Goal: Task Accomplishment & Management: Manage account settings

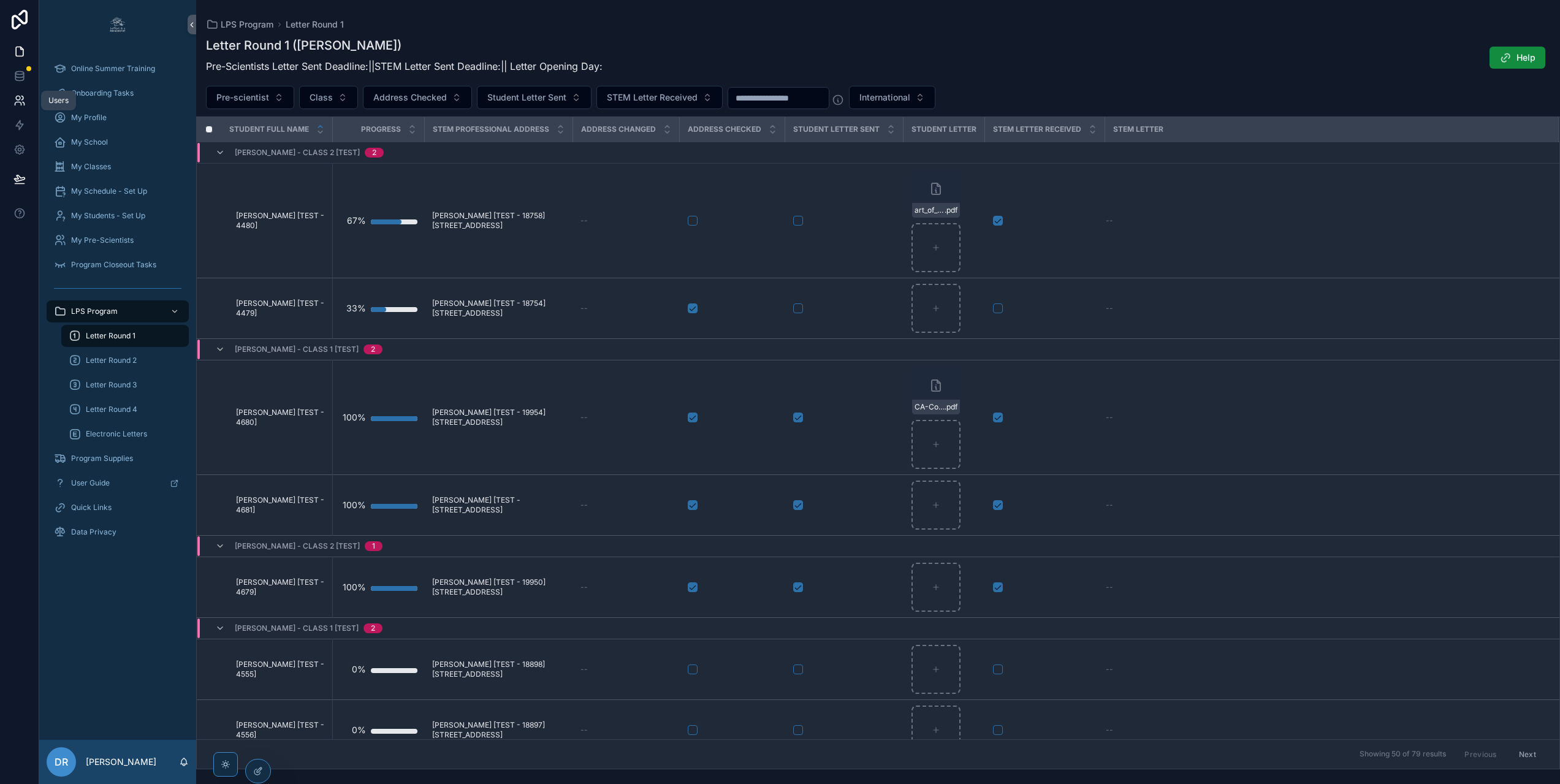
click at [11, 104] on link at bounding box center [19, 100] width 39 height 25
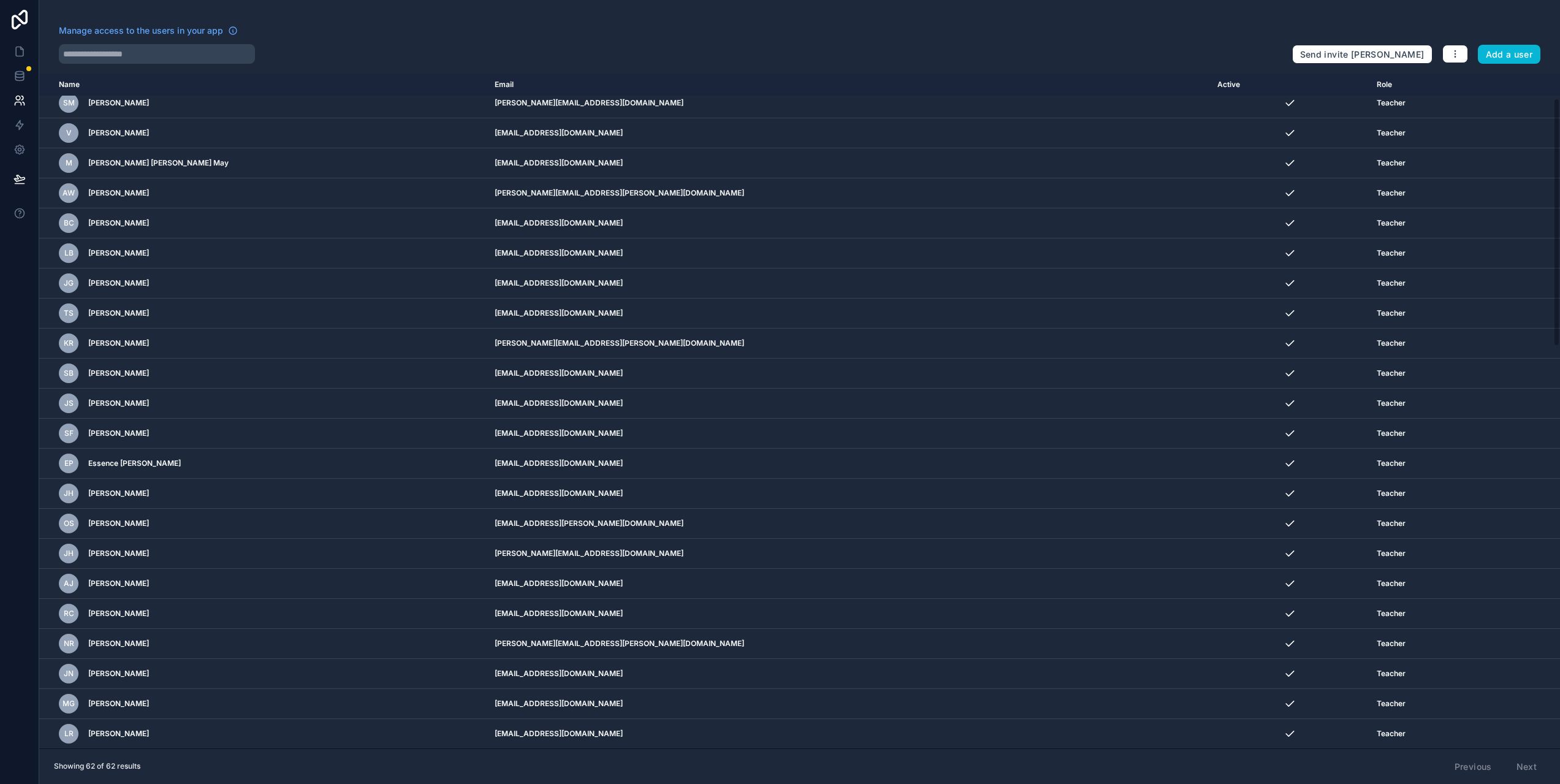
scroll to position [68, 0]
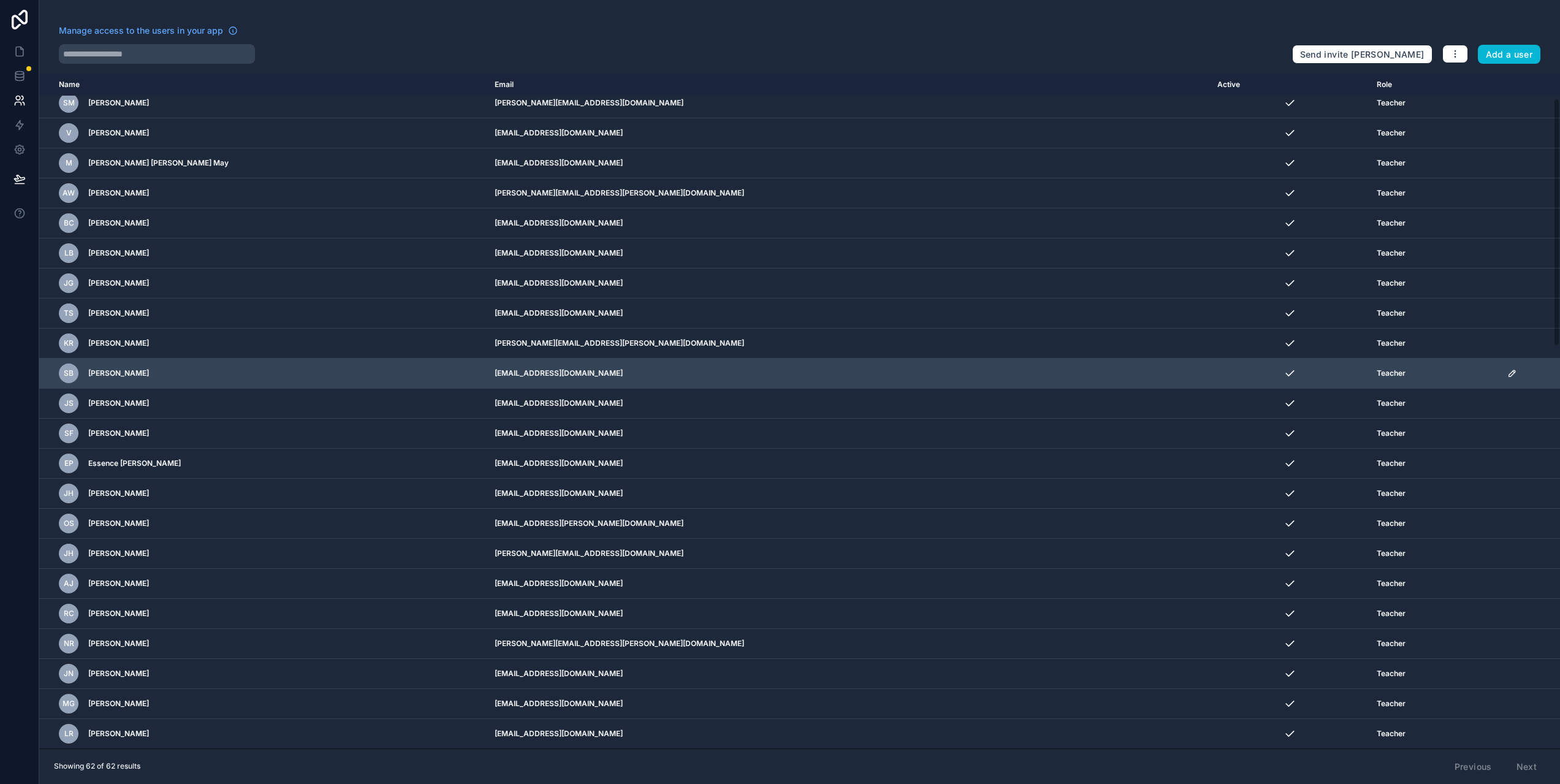
click at [1509, 373] on icon "scrollable content" at bounding box center [1512, 373] width 6 height 6
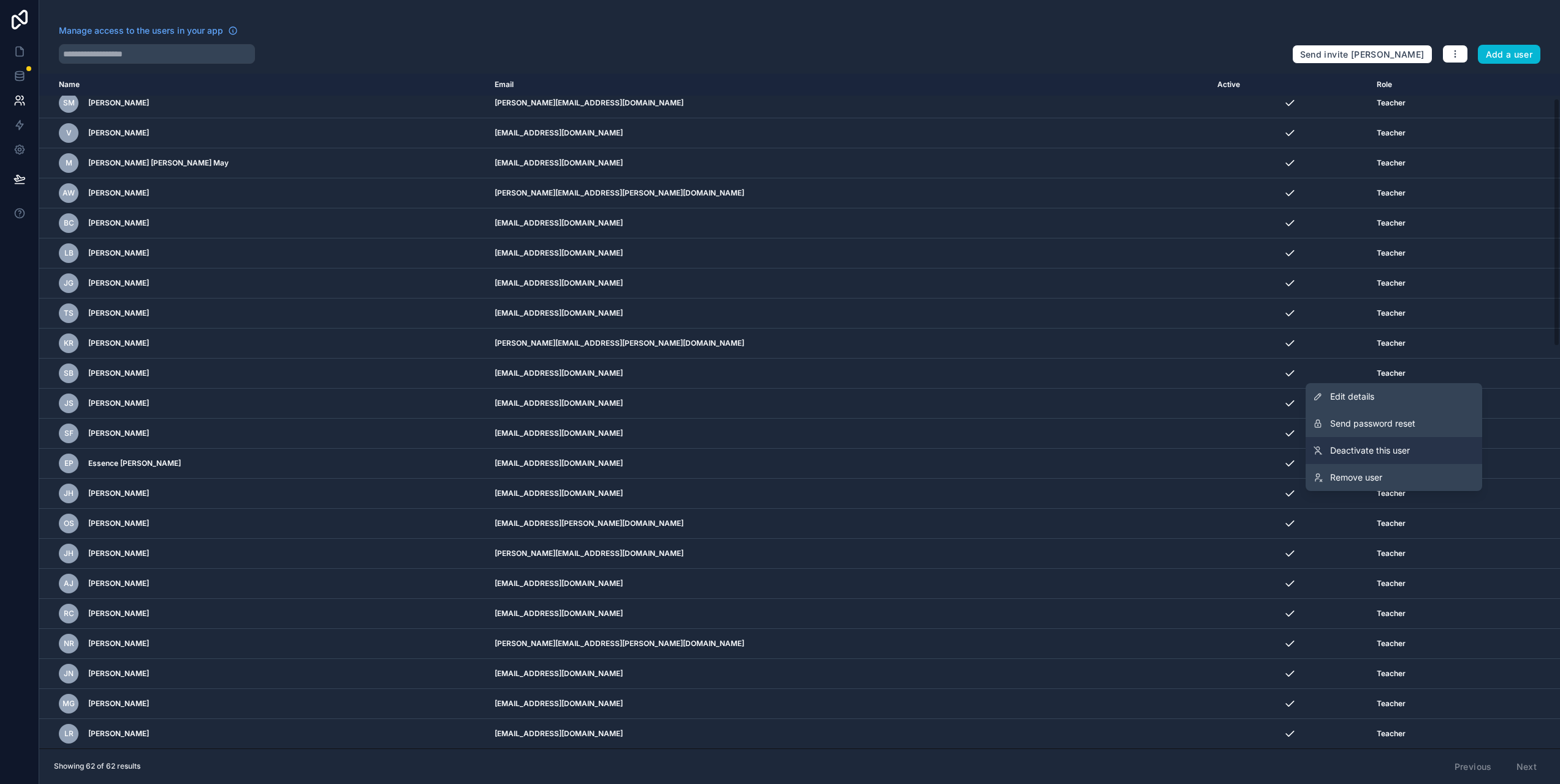
click at [1373, 453] on span "Deactivate this user" at bounding box center [1370, 450] width 80 height 12
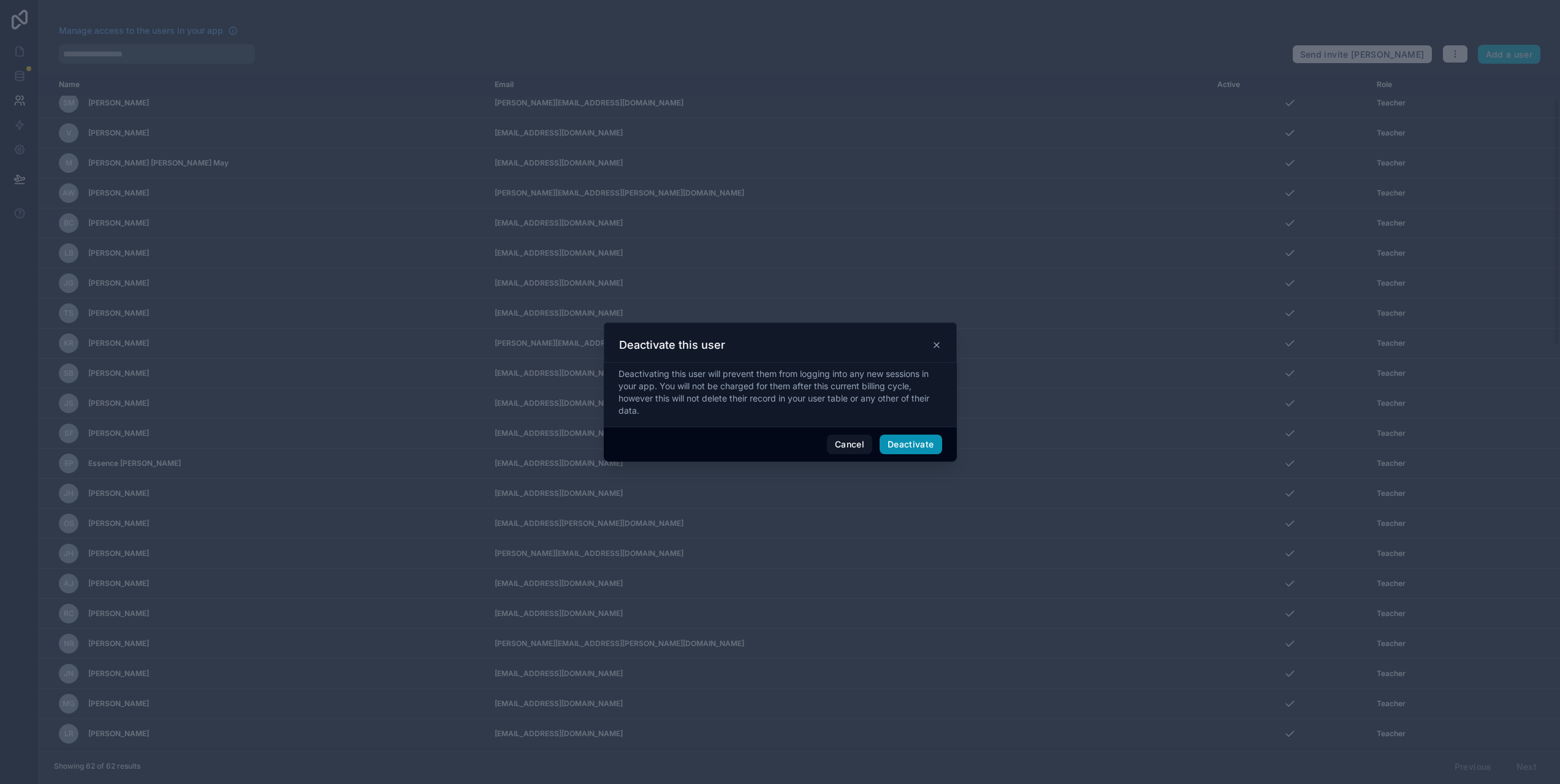
click at [922, 446] on button "Deactivate" at bounding box center [911, 444] width 63 height 19
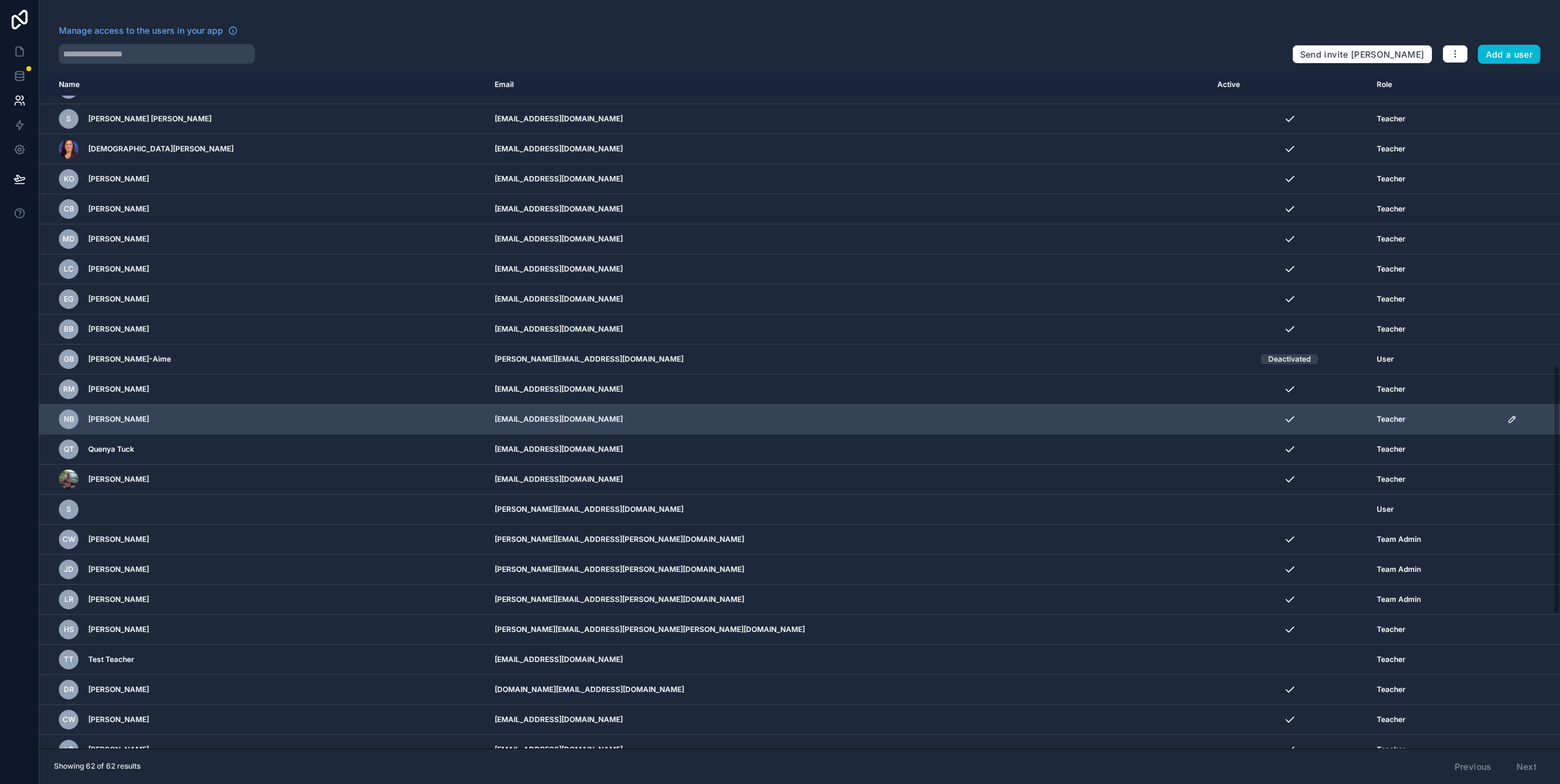
scroll to position [901, 0]
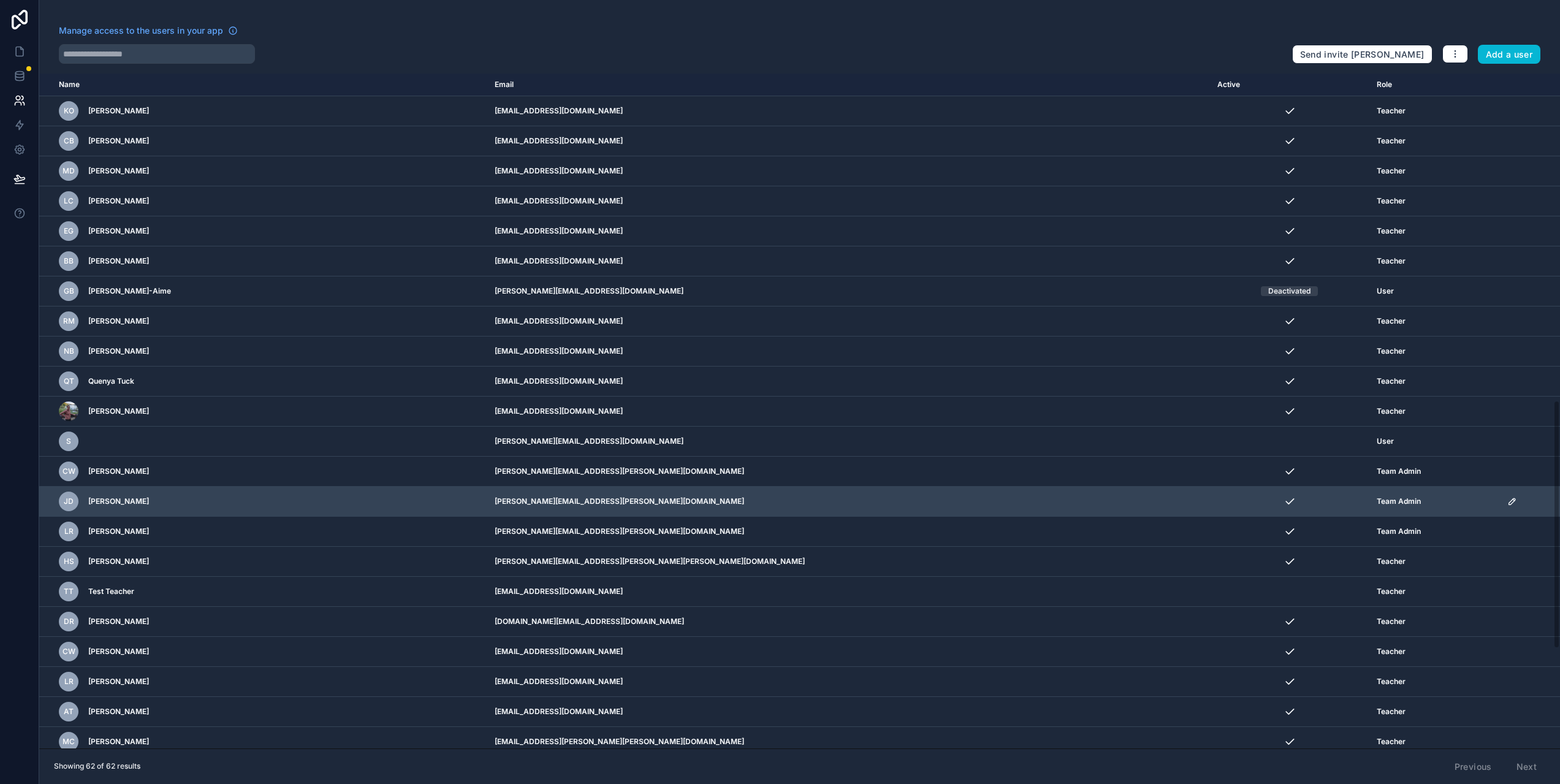
click at [1507, 502] on icon "scrollable content" at bounding box center [1512, 501] width 10 height 10
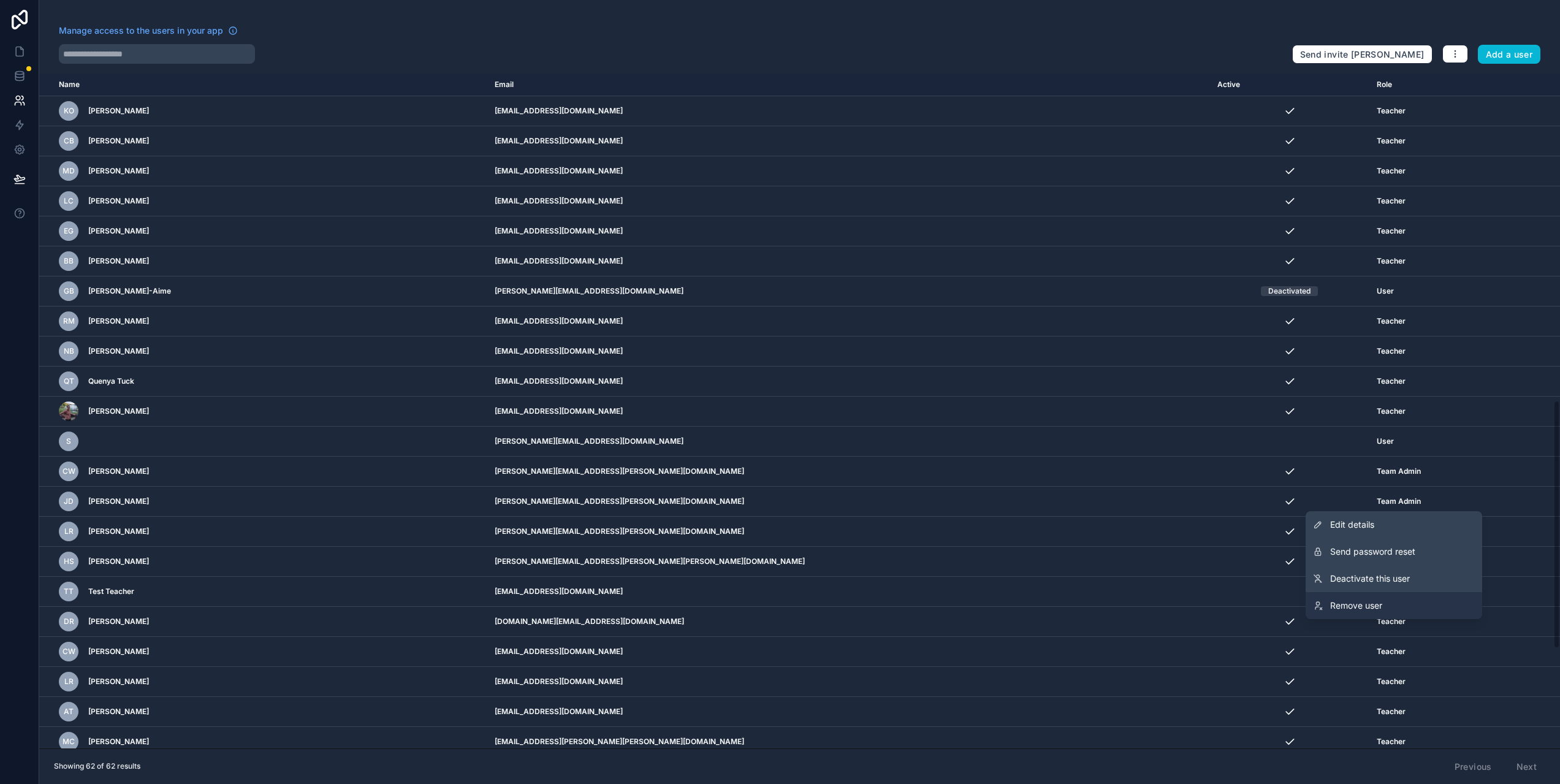
click at [1382, 603] on span "Remove user" at bounding box center [1356, 605] width 52 height 12
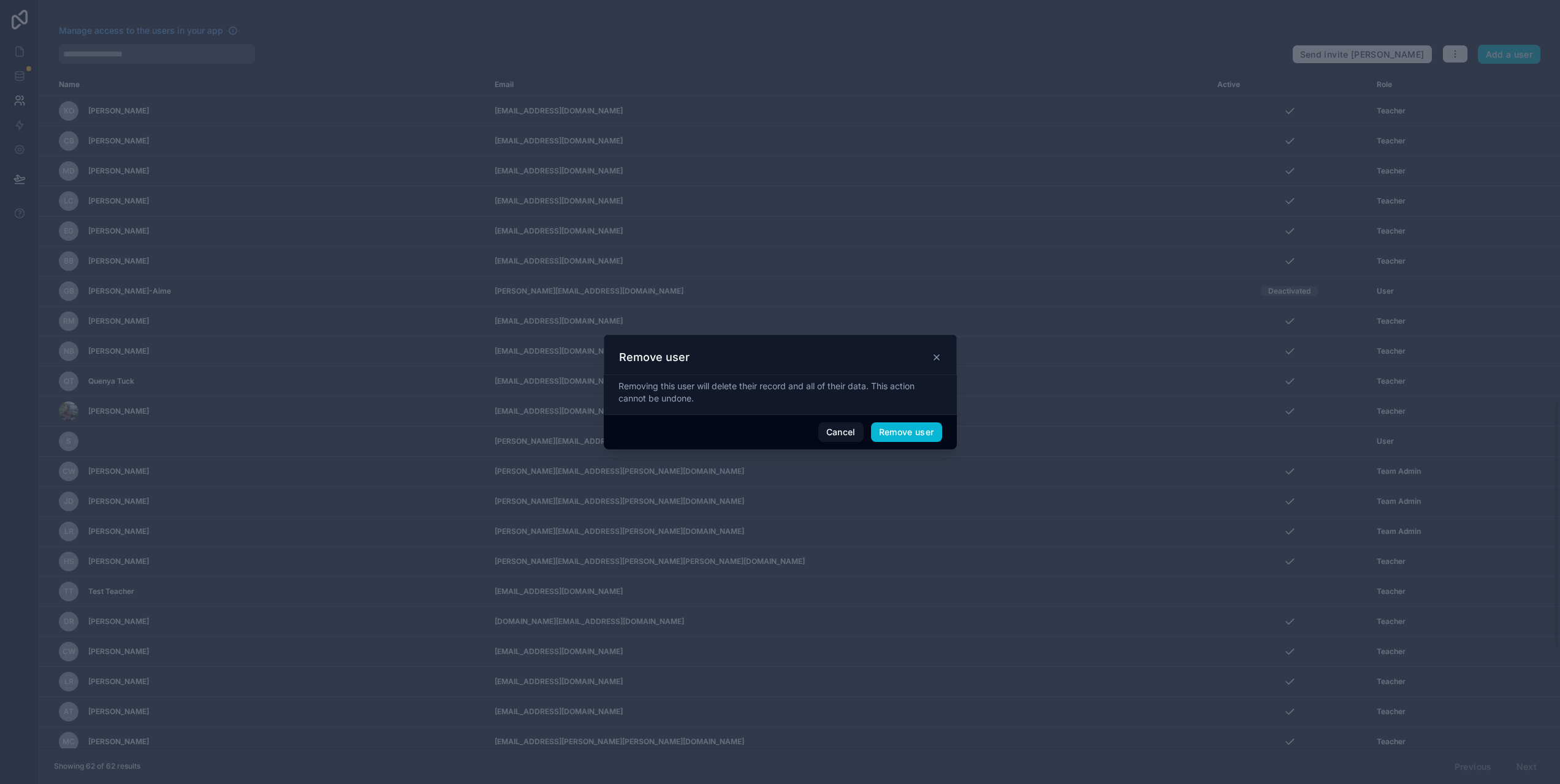
click at [934, 360] on icon at bounding box center [936, 357] width 5 height 5
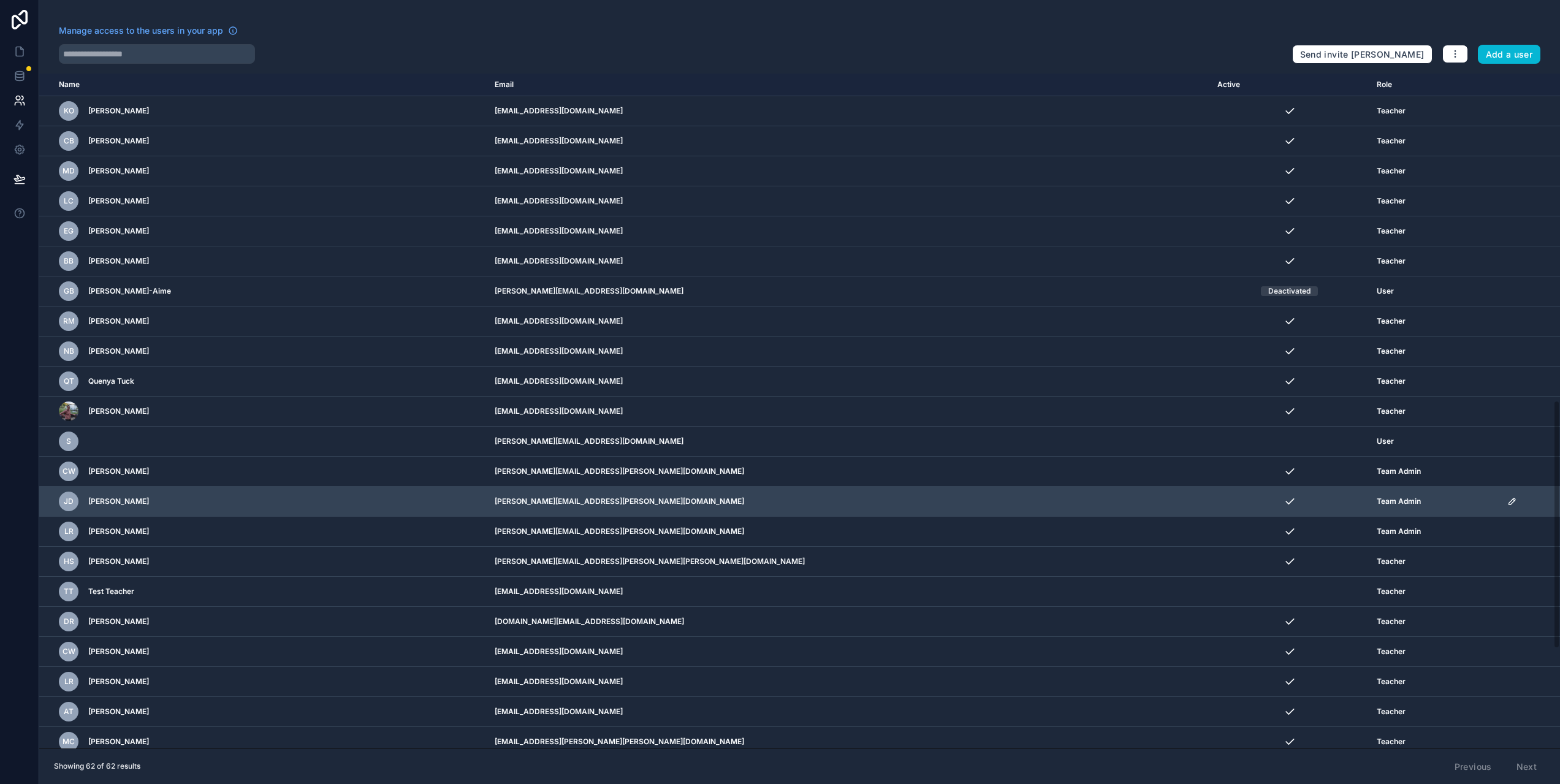
click at [1507, 500] on icon "scrollable content" at bounding box center [1512, 501] width 10 height 10
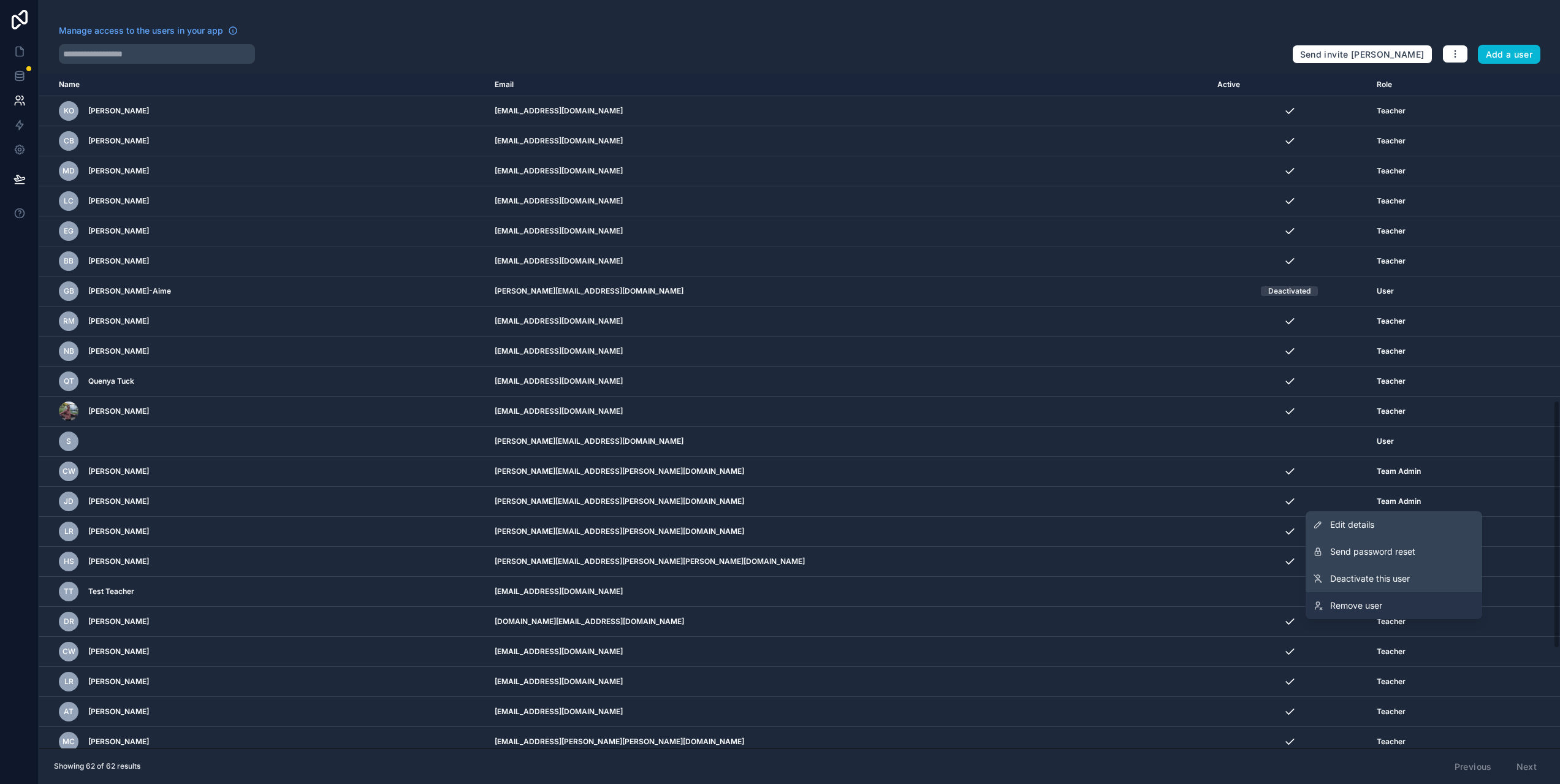
click at [1370, 599] on span "Remove user" at bounding box center [1356, 605] width 52 height 12
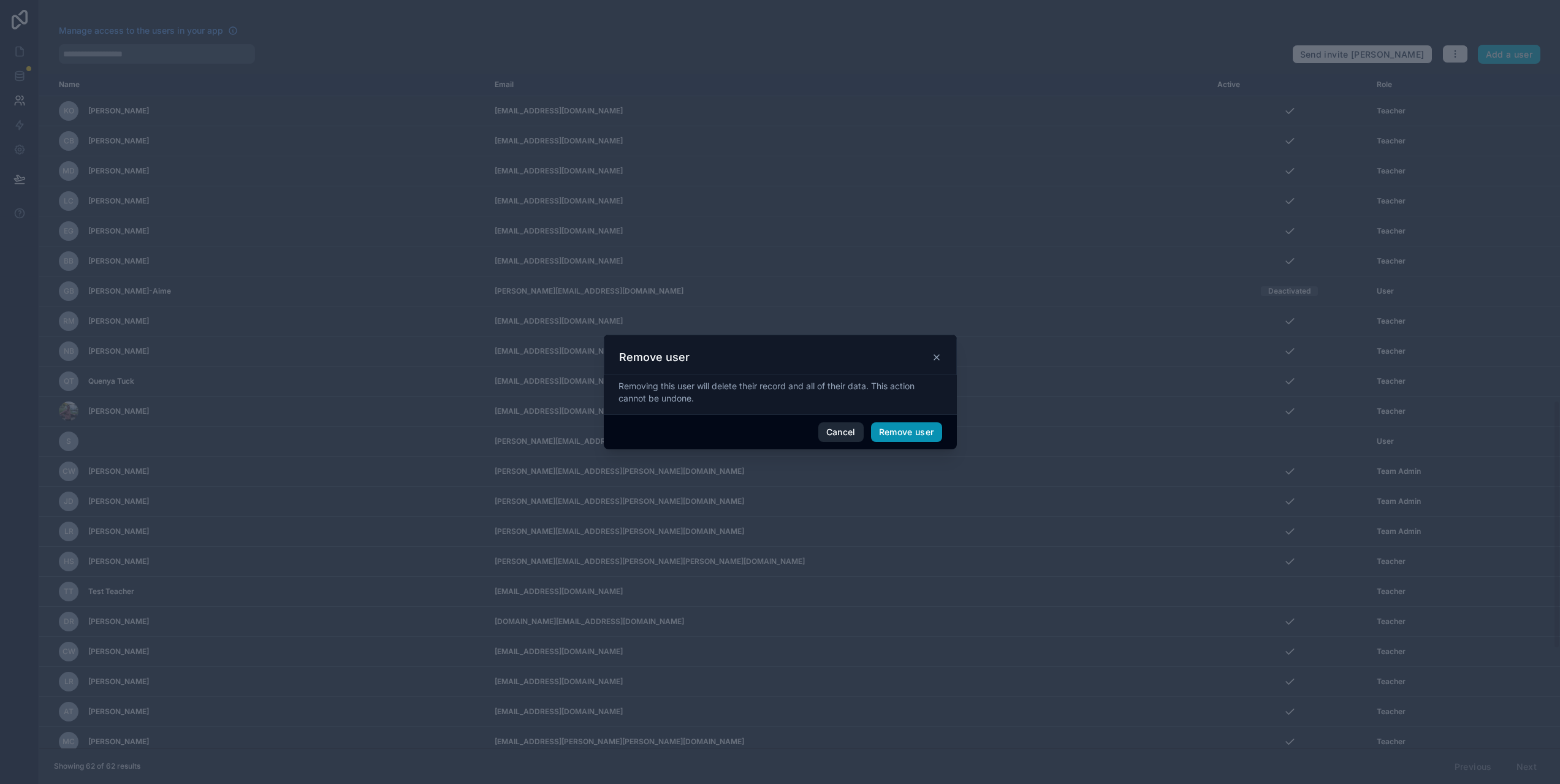
click at [887, 431] on button "Remove user" at bounding box center [907, 431] width 71 height 19
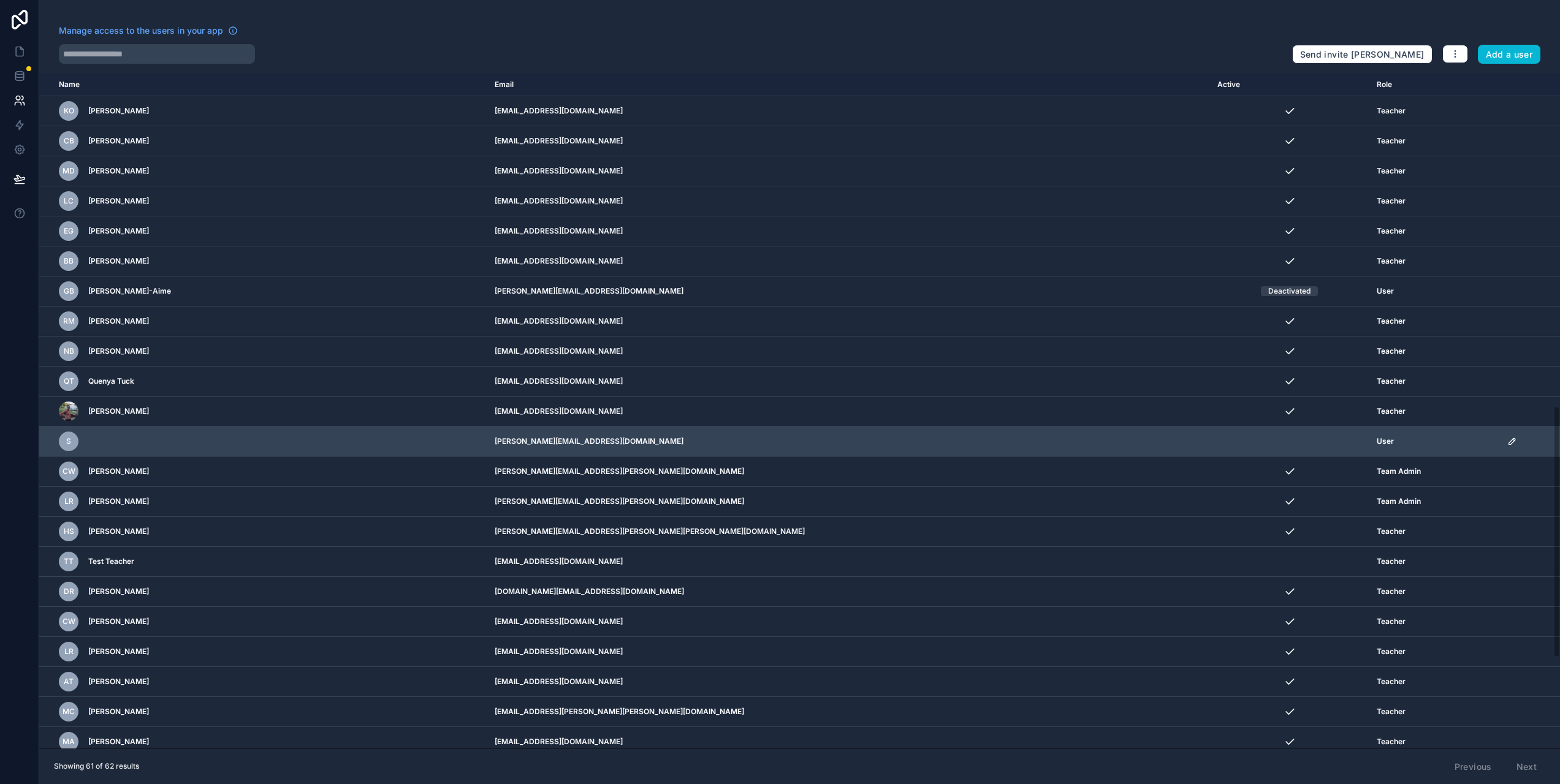
click at [1507, 439] on icon "scrollable content" at bounding box center [1512, 441] width 10 height 10
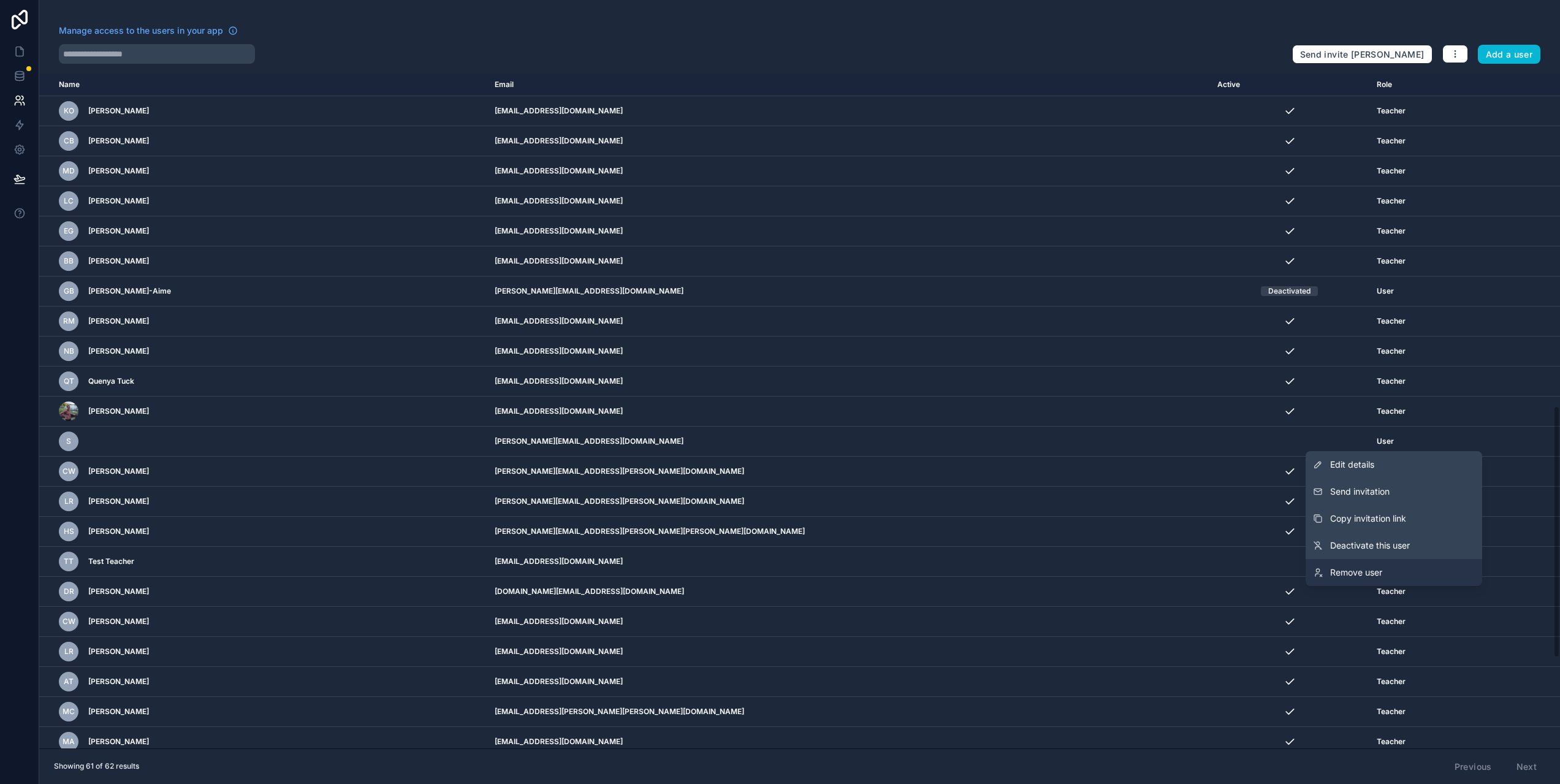
click at [1379, 568] on span "Remove user" at bounding box center [1356, 572] width 52 height 12
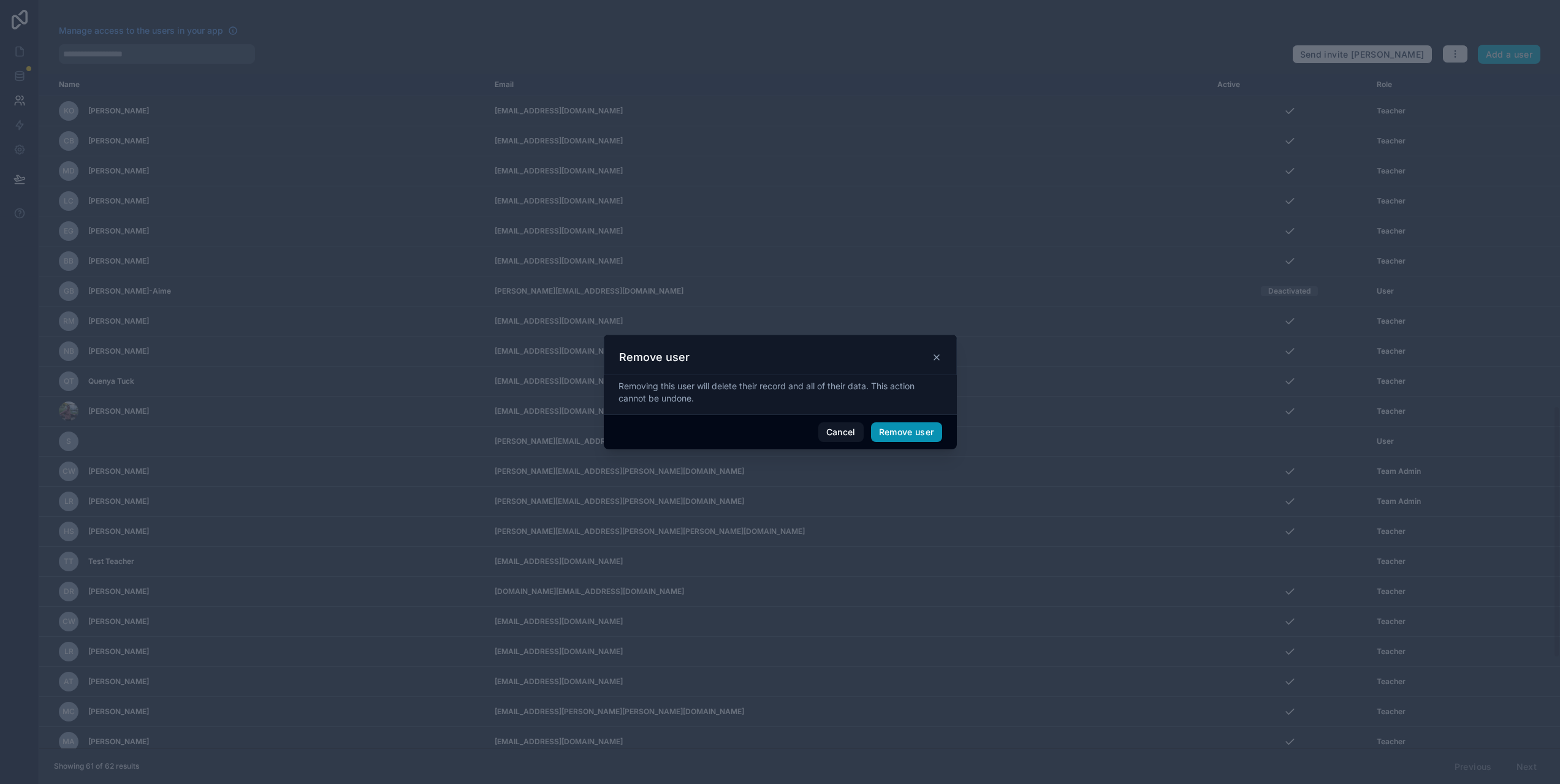
click at [904, 438] on button "Remove user" at bounding box center [907, 431] width 71 height 19
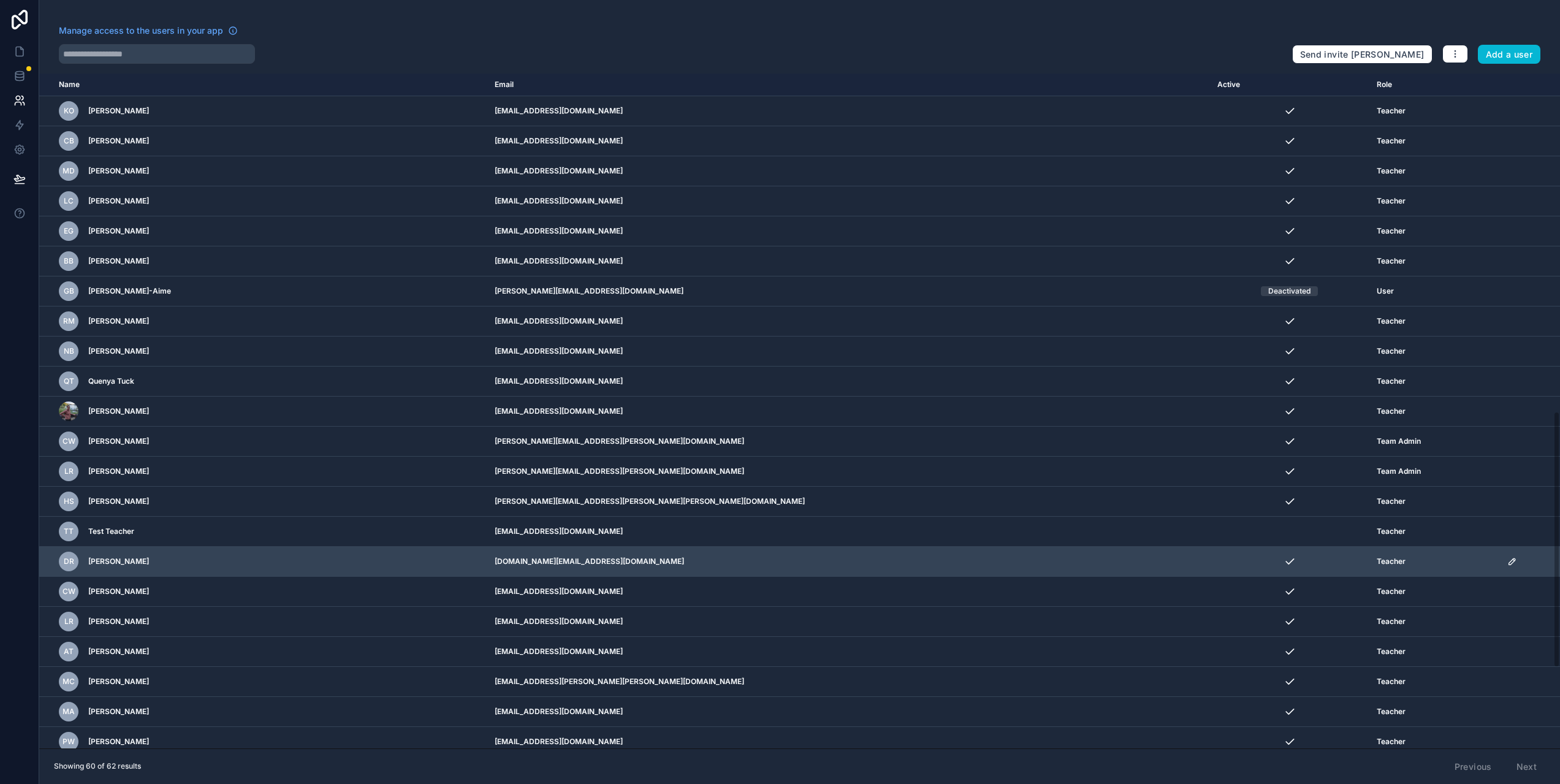
click at [1507, 558] on icon "scrollable content" at bounding box center [1512, 561] width 10 height 10
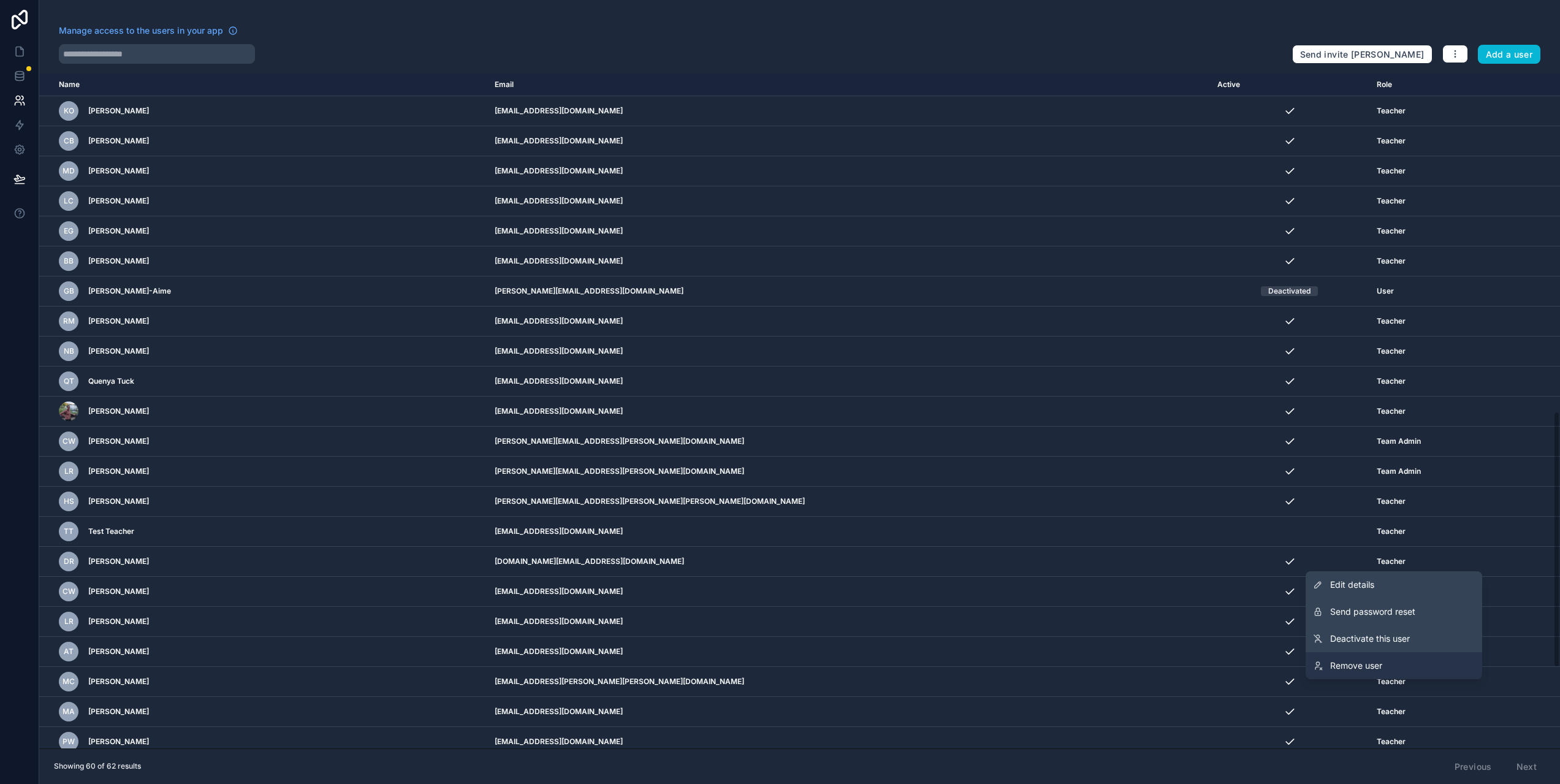
click at [1373, 658] on link "Remove user" at bounding box center [1394, 665] width 176 height 27
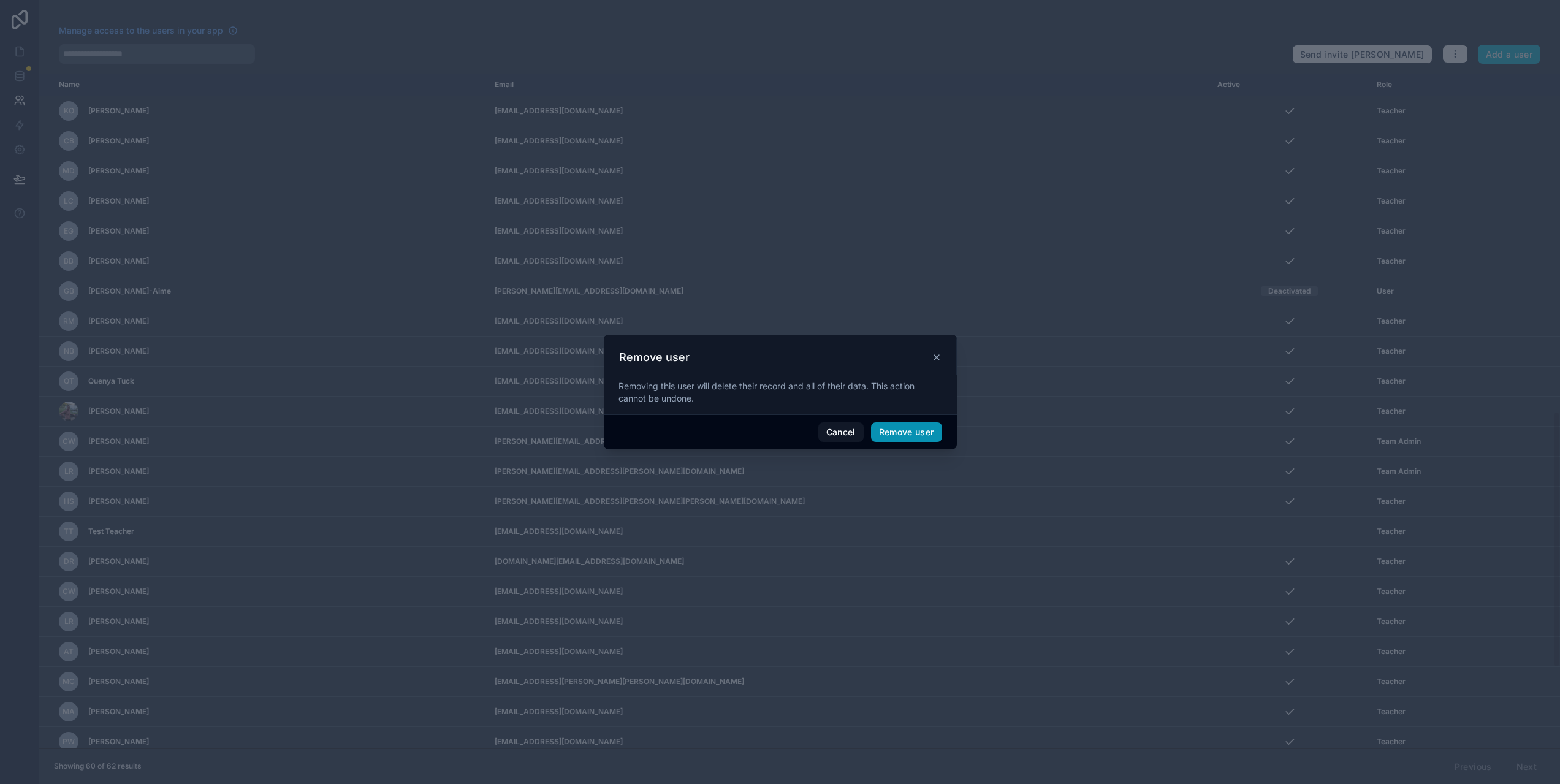
click at [925, 431] on button "Remove user" at bounding box center [907, 431] width 71 height 19
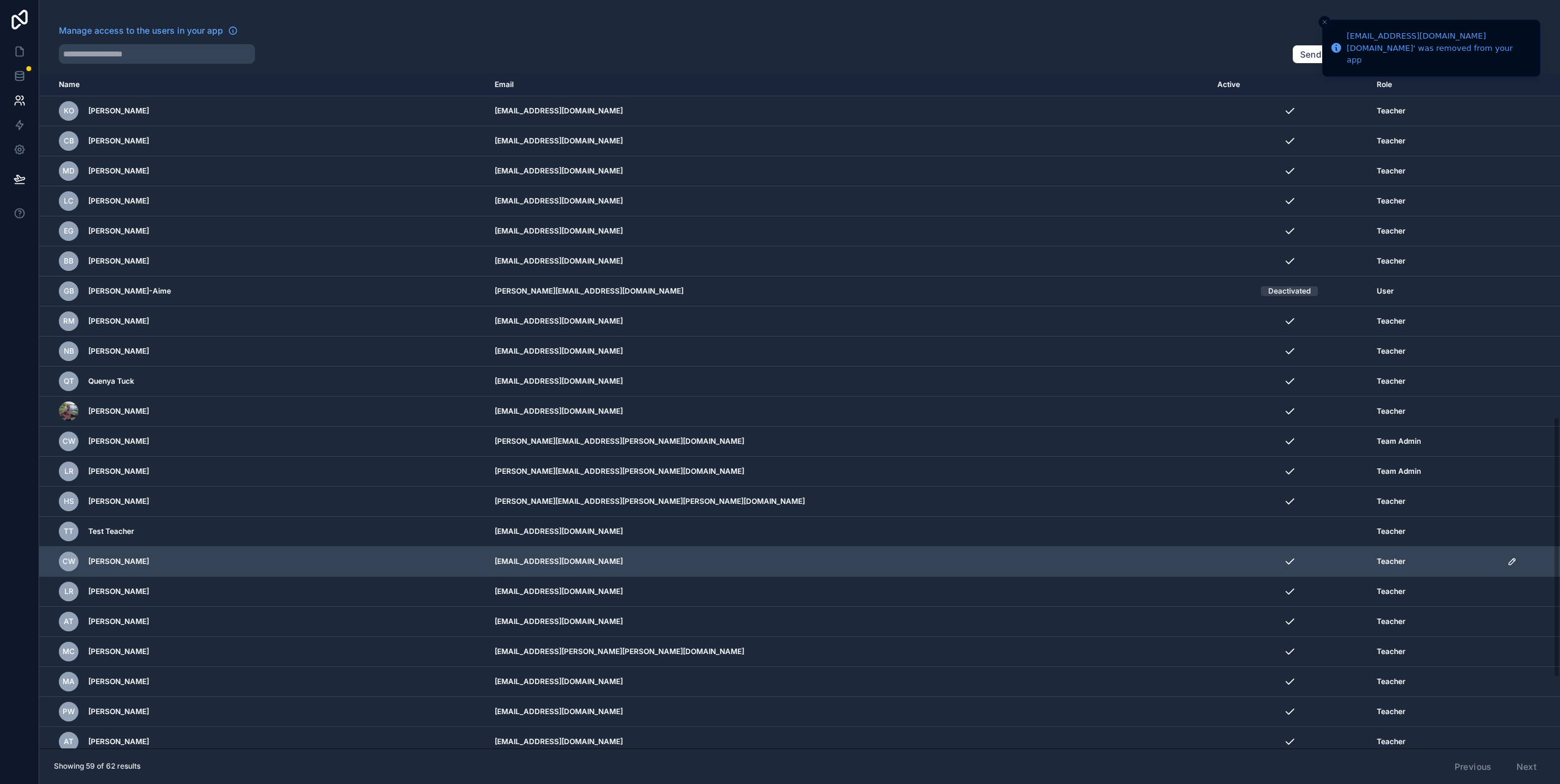
click at [1507, 562] on icon "scrollable content" at bounding box center [1512, 561] width 10 height 10
click at [1217, 563] on div "scrollable content" at bounding box center [1289, 561] width 145 height 12
drag, startPoint x: 645, startPoint y: 558, endPoint x: 496, endPoint y: 564, distance: 149.1
click at [496, 564] on td "[EMAIL_ADDRESS][DOMAIN_NAME]" at bounding box center [848, 562] width 722 height 30
copy td "[EMAIL_ADDRESS][DOMAIN_NAME]"
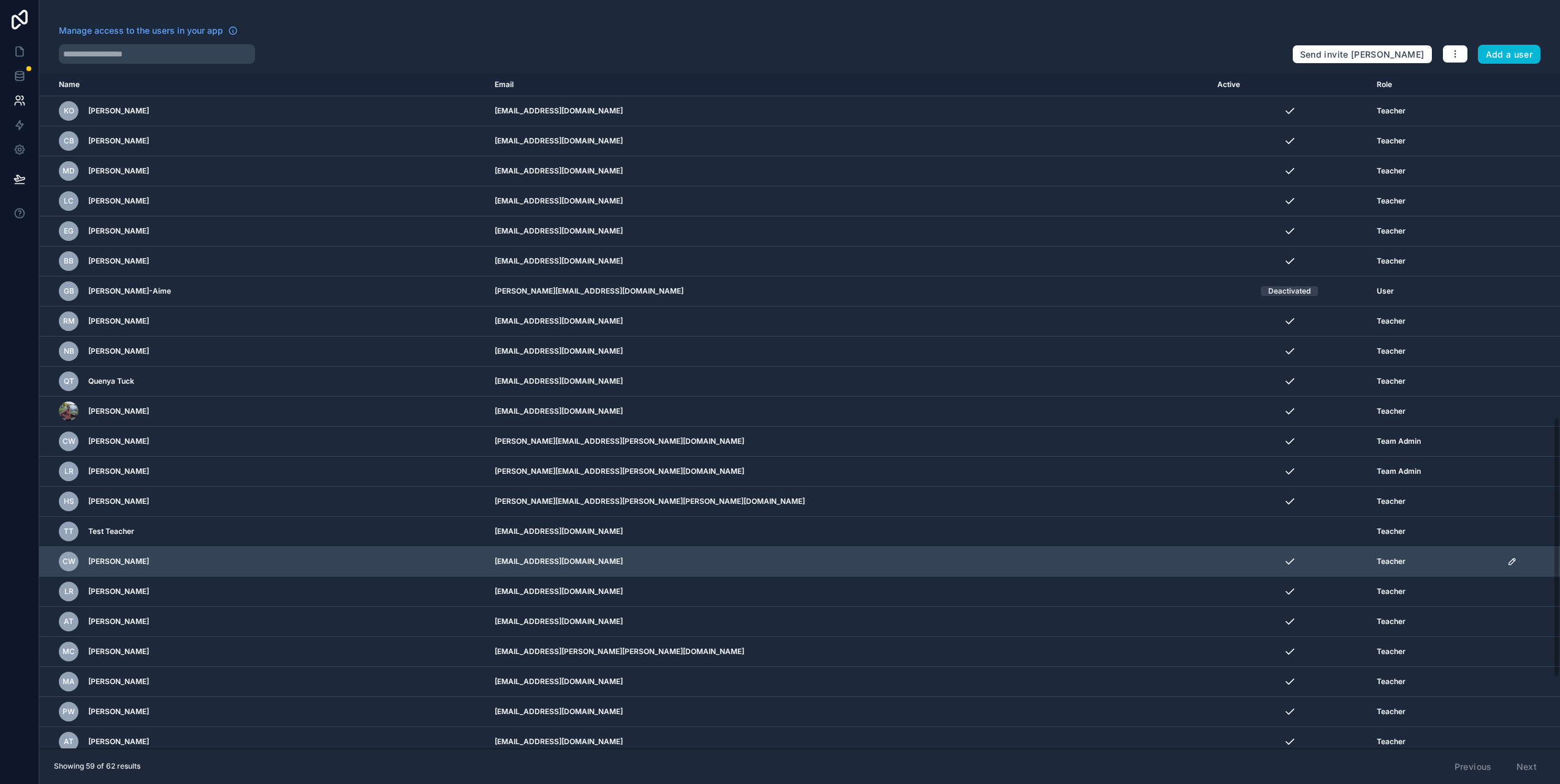
click at [1507, 558] on icon "scrollable content" at bounding box center [1512, 561] width 10 height 10
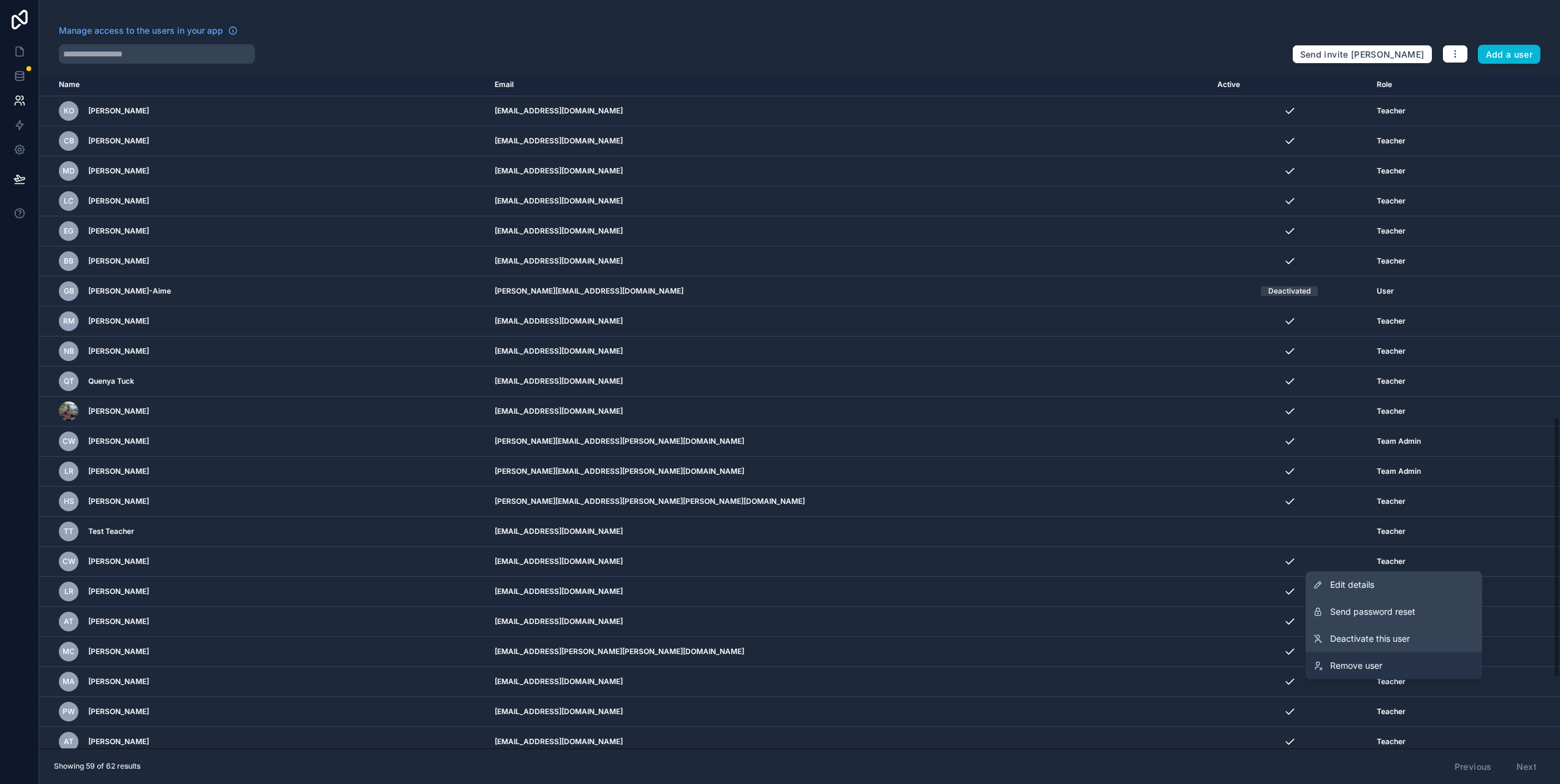
click at [1410, 660] on link "Remove user" at bounding box center [1394, 665] width 176 height 27
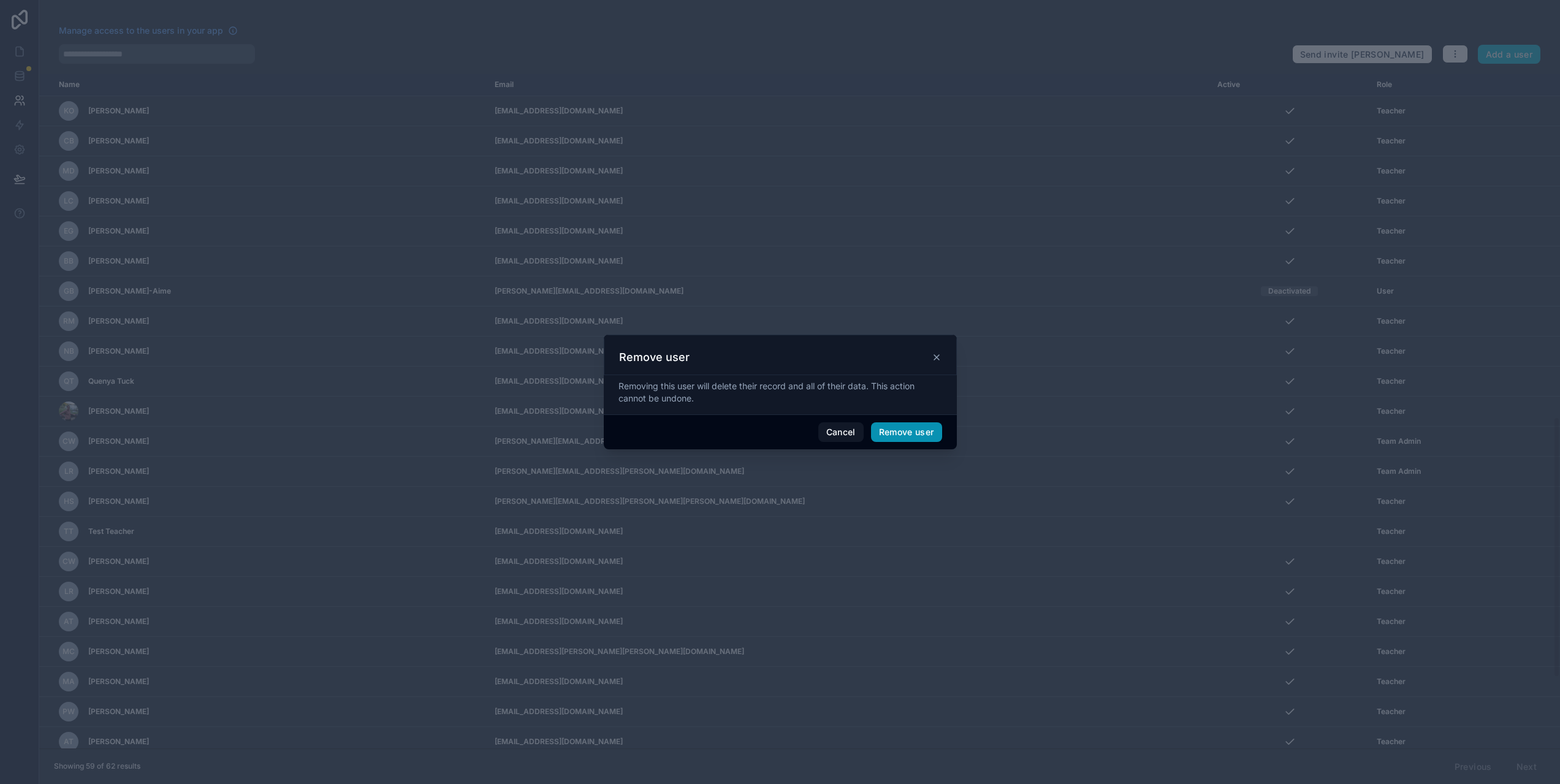
click at [922, 435] on button "Remove user" at bounding box center [907, 431] width 71 height 19
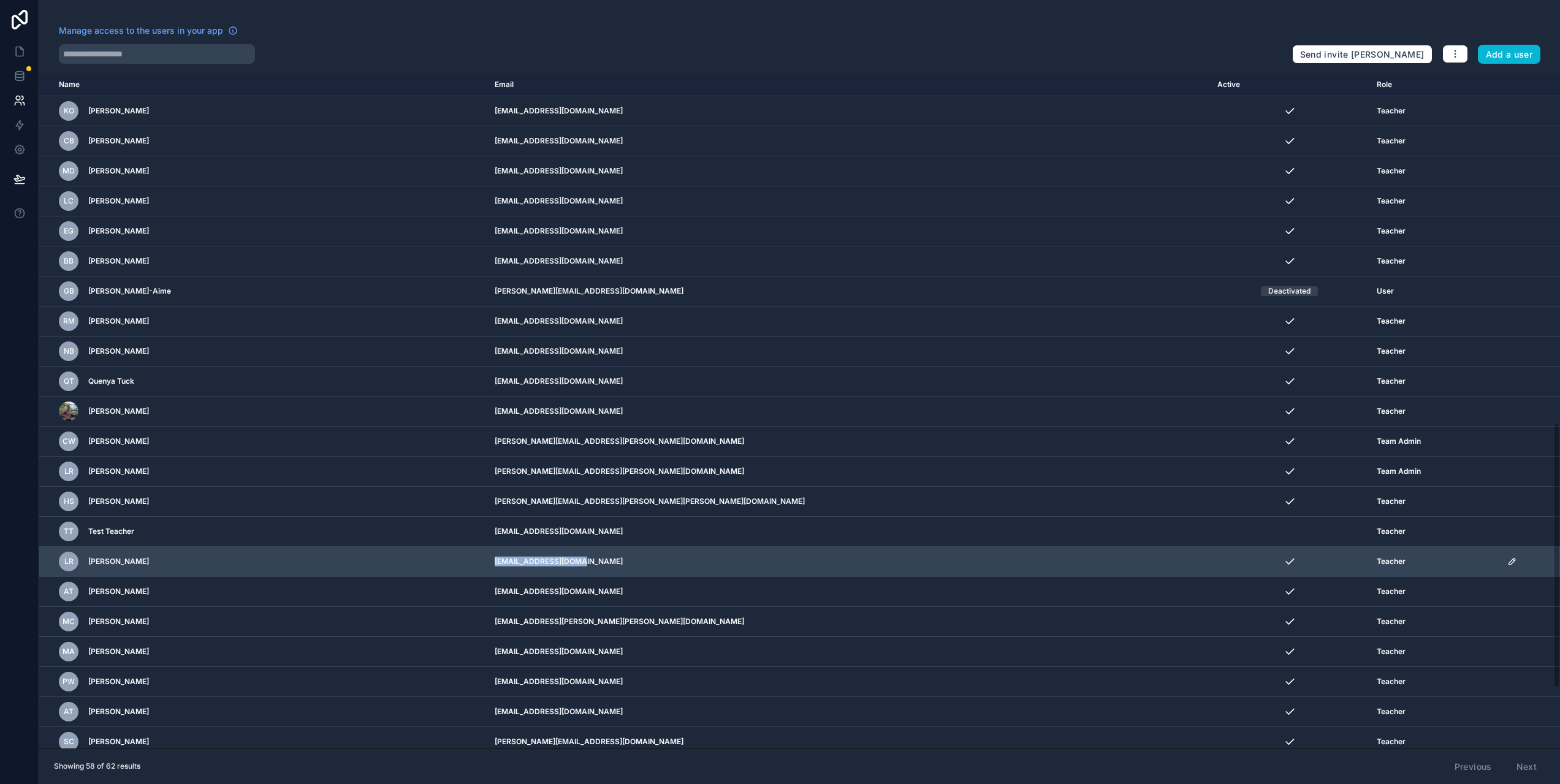
drag, startPoint x: 585, startPoint y: 560, endPoint x: 613, endPoint y: 560, distance: 28.0
click at [613, 560] on td "[EMAIL_ADDRESS][DOMAIN_NAME]" at bounding box center [848, 562] width 722 height 30
copy td "[EMAIL_ADDRESS][DOMAIN_NAME]"
click at [1509, 560] on icon "scrollable content" at bounding box center [1512, 561] width 6 height 6
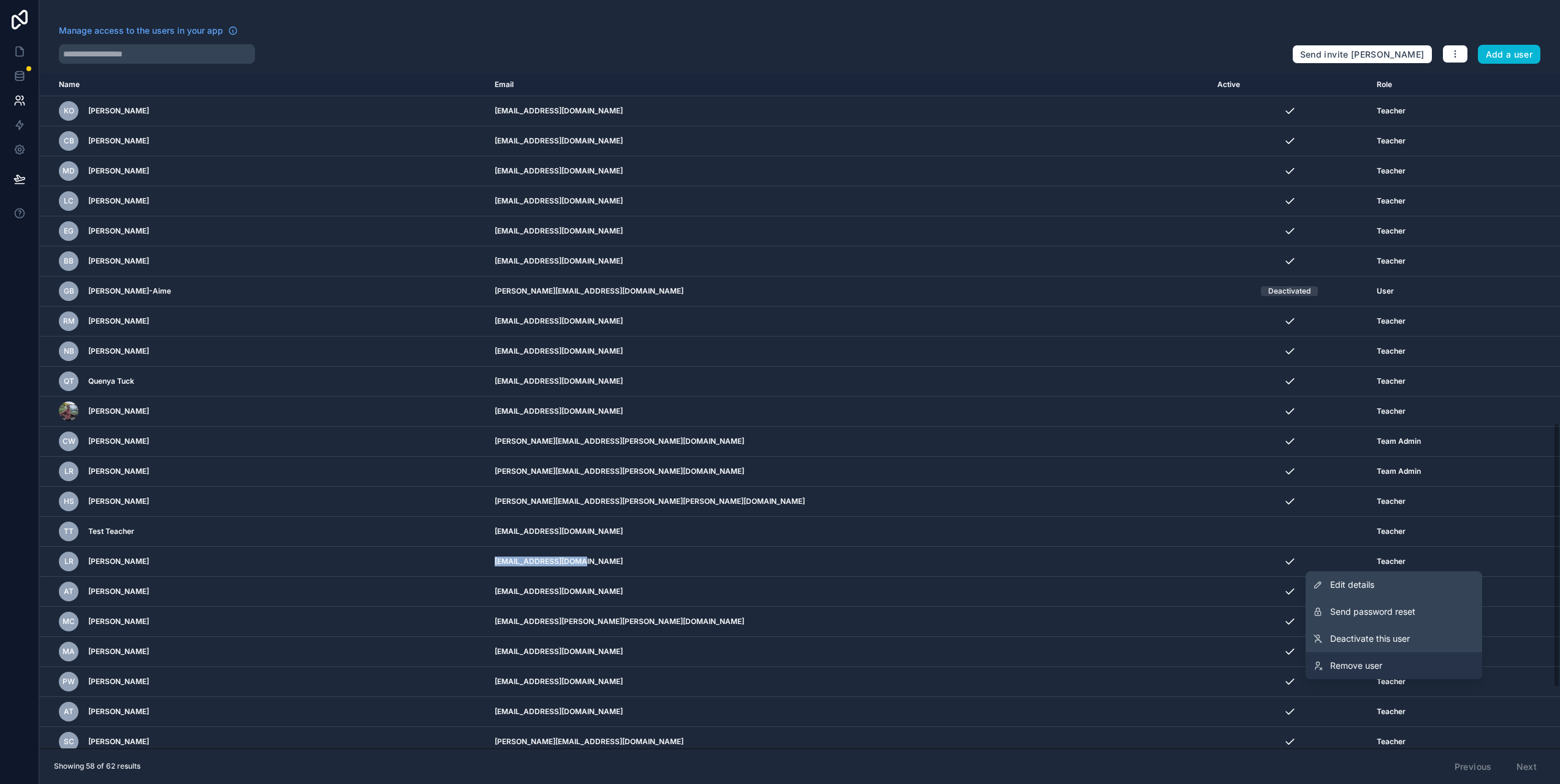
click at [1380, 668] on span "Remove user" at bounding box center [1356, 665] width 52 height 12
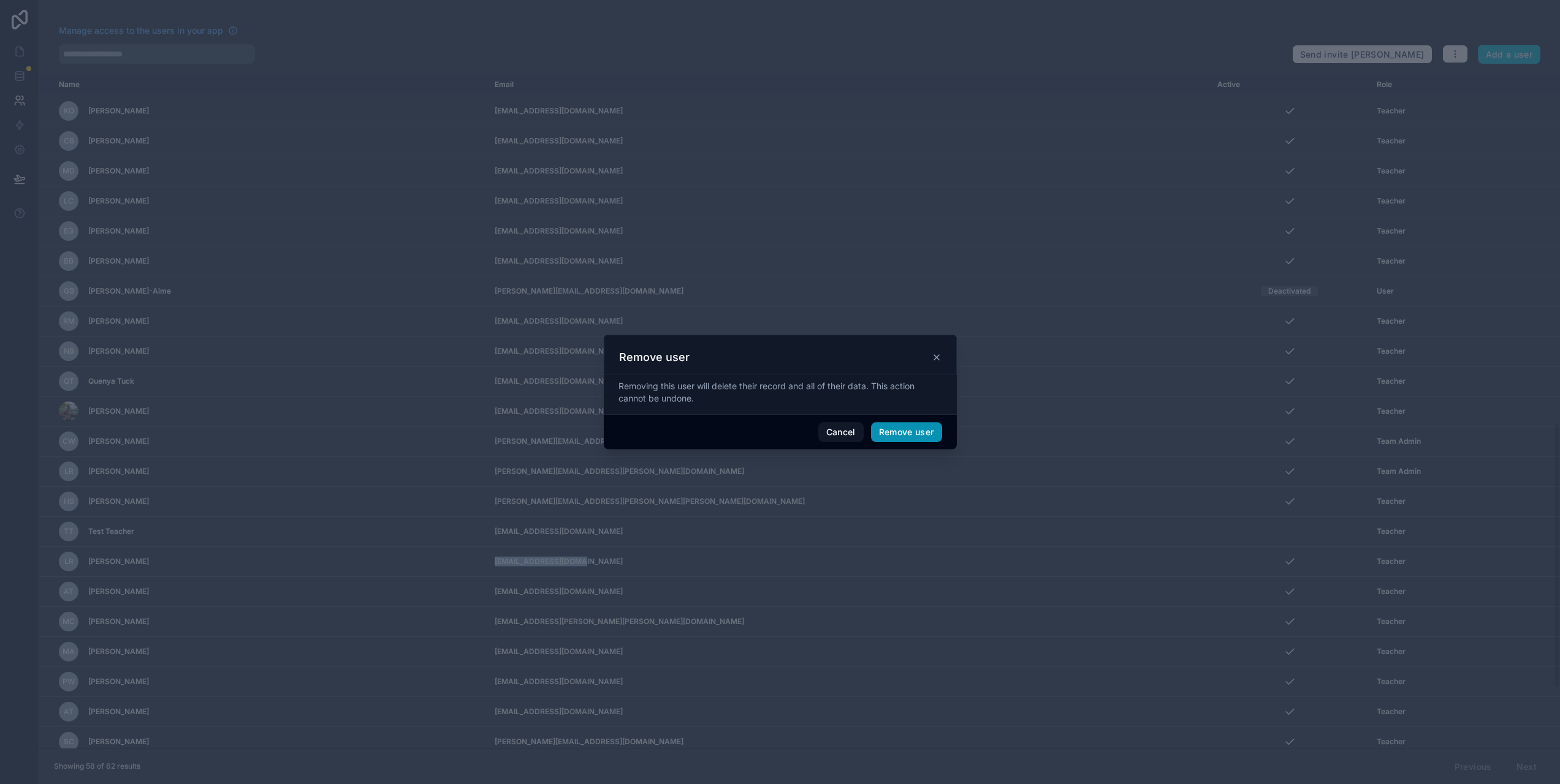
click at [913, 433] on button "Remove user" at bounding box center [907, 431] width 71 height 19
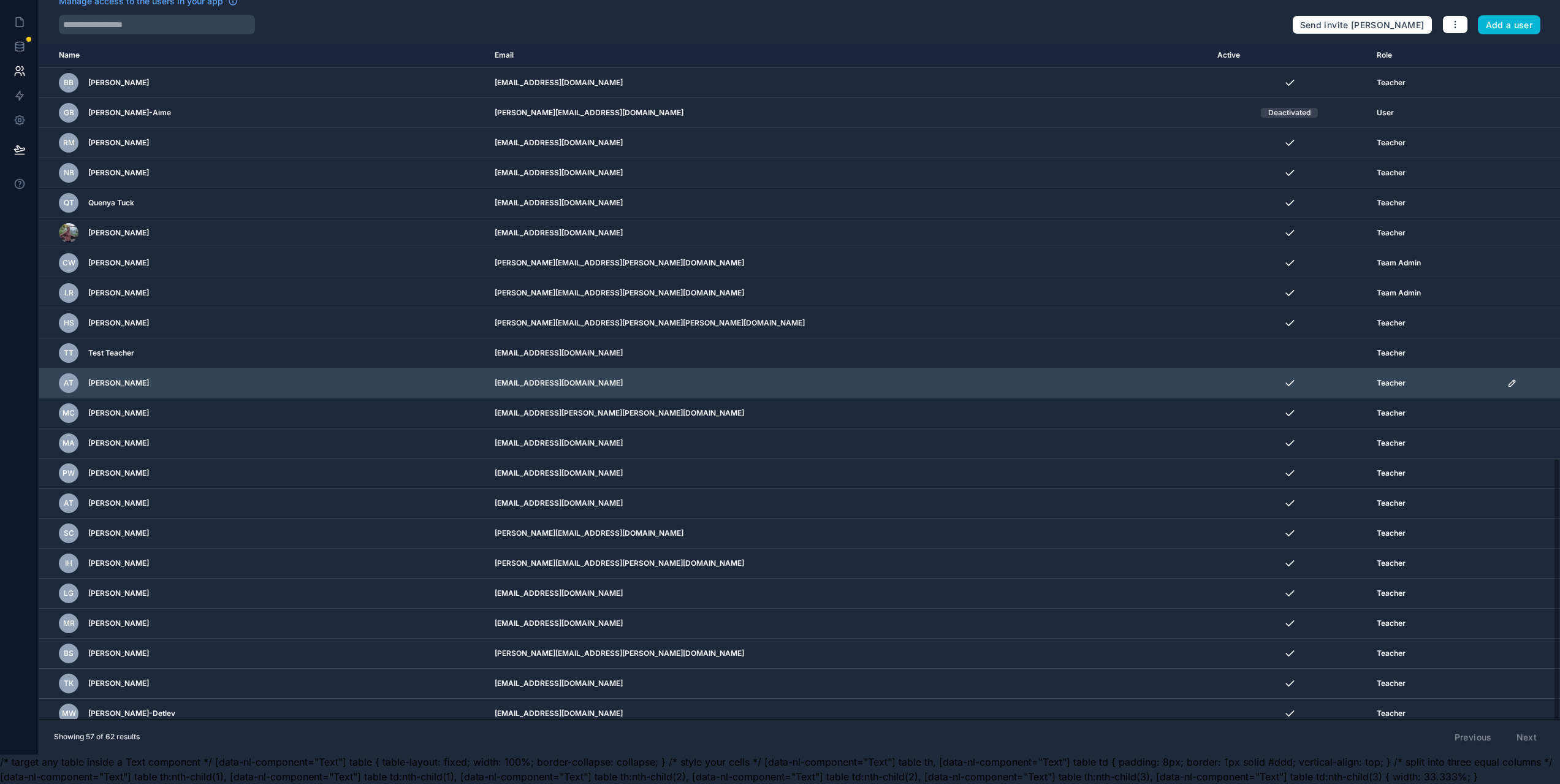
scroll to position [39, 0]
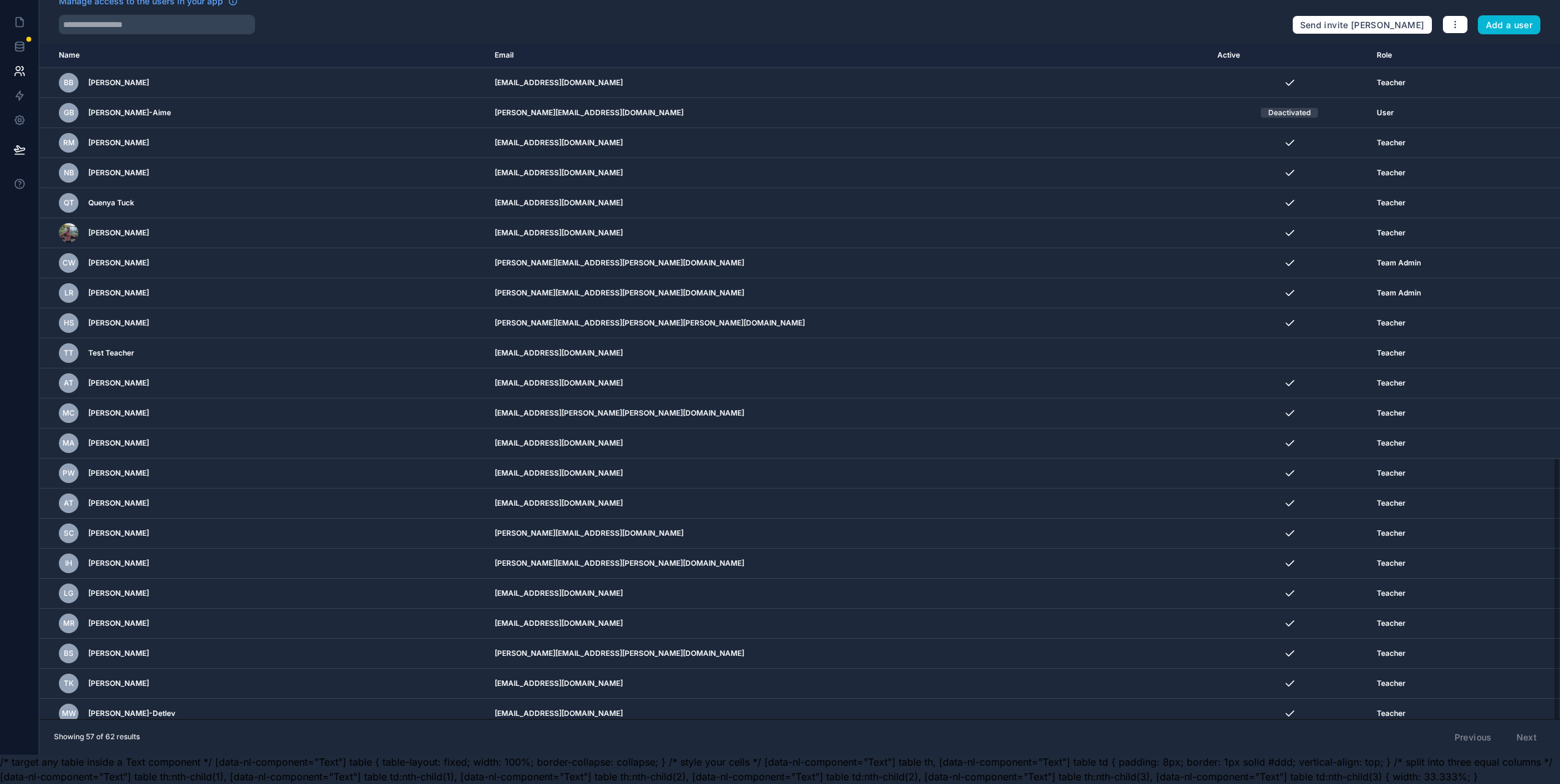
drag, startPoint x: 383, startPoint y: 761, endPoint x: 850, endPoint y: 792, distance: 468.0
click at [850, 783] on html "Manage access to the users in your app Send invite reminders Add a user Name Em…" at bounding box center [780, 377] width 1560 height 813
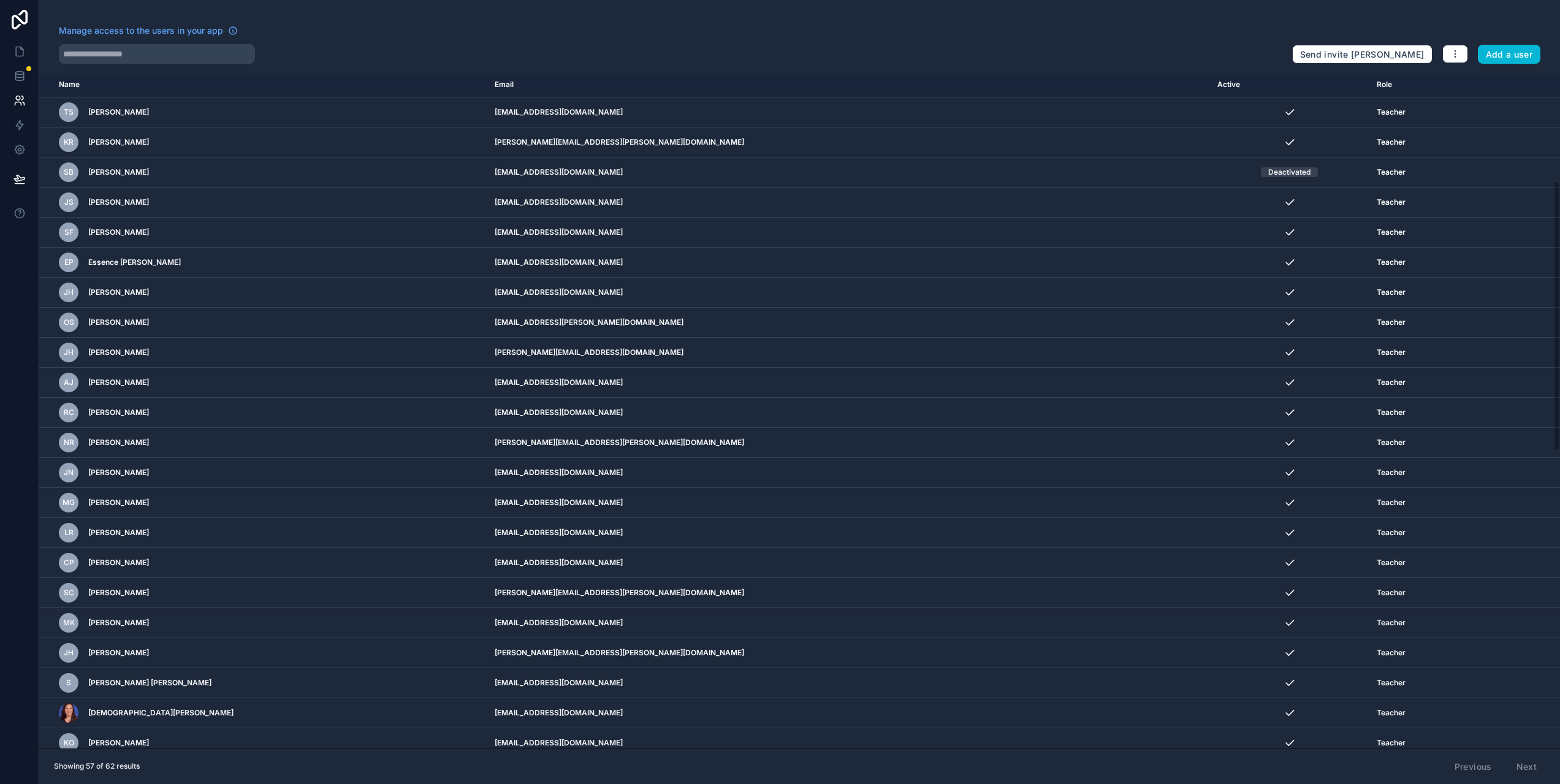
scroll to position [268, 0]
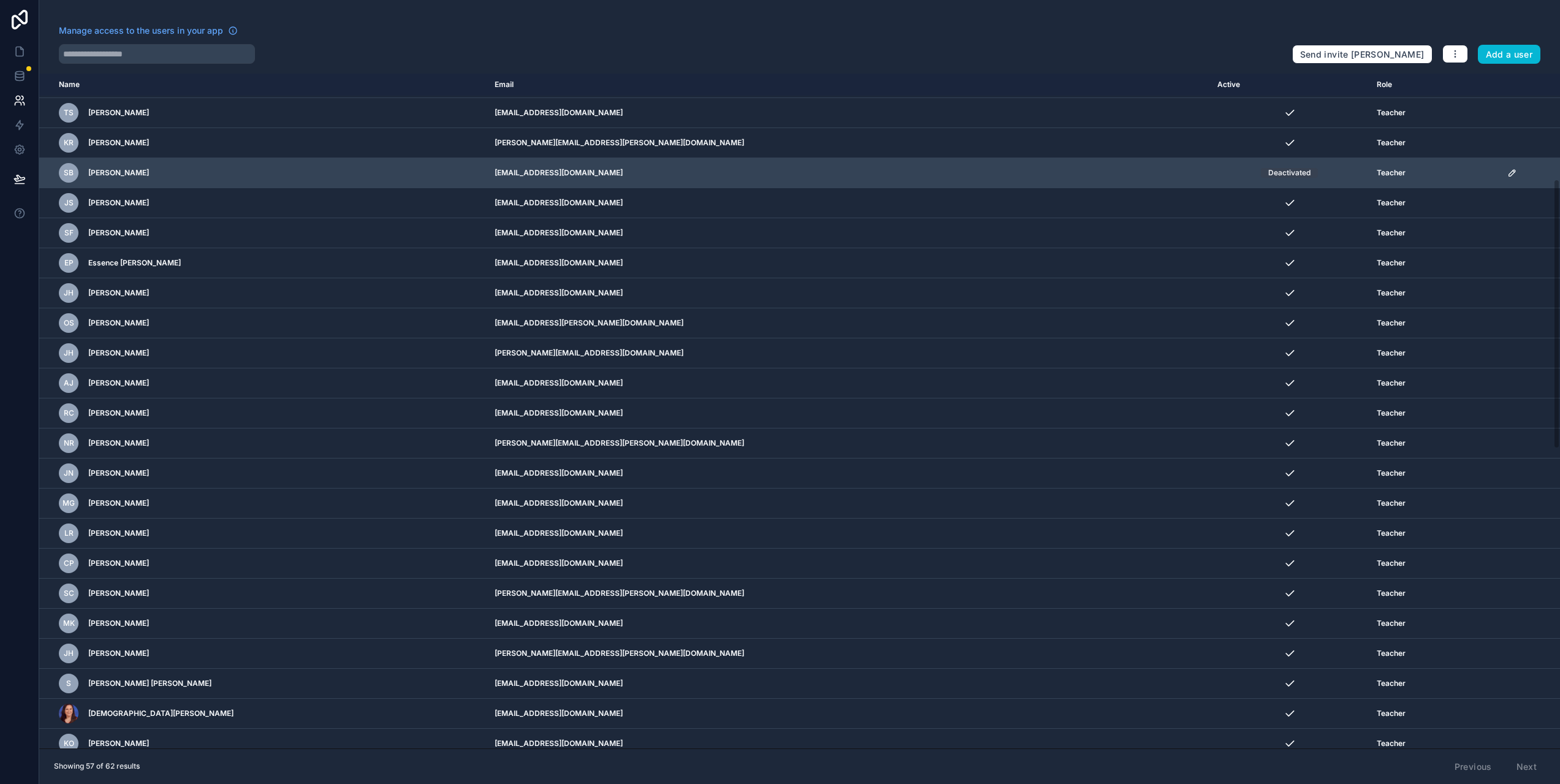
click at [1507, 172] on icon "scrollable content" at bounding box center [1512, 172] width 10 height 10
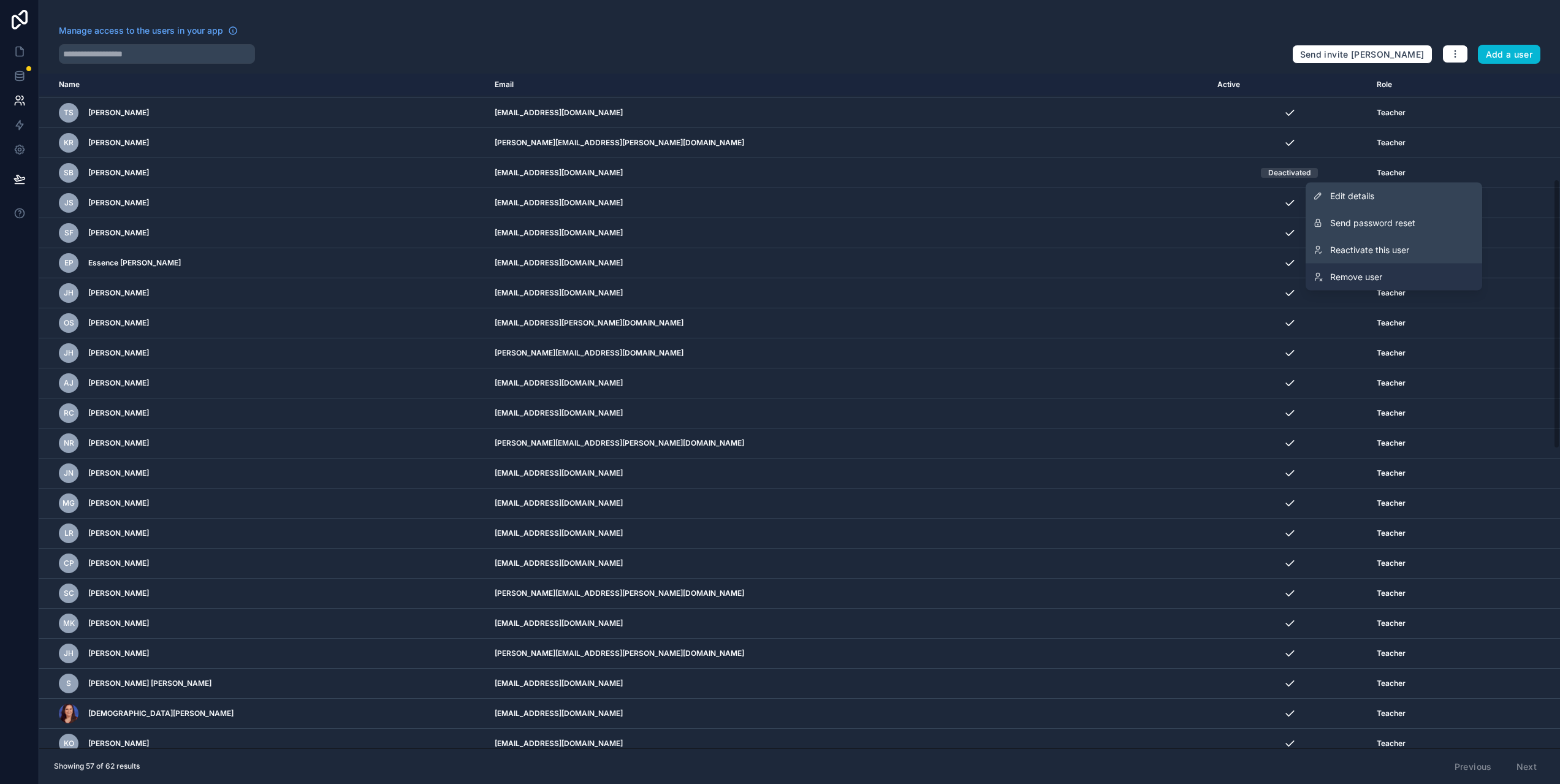
click at [1395, 274] on link "Remove user" at bounding box center [1394, 277] width 176 height 27
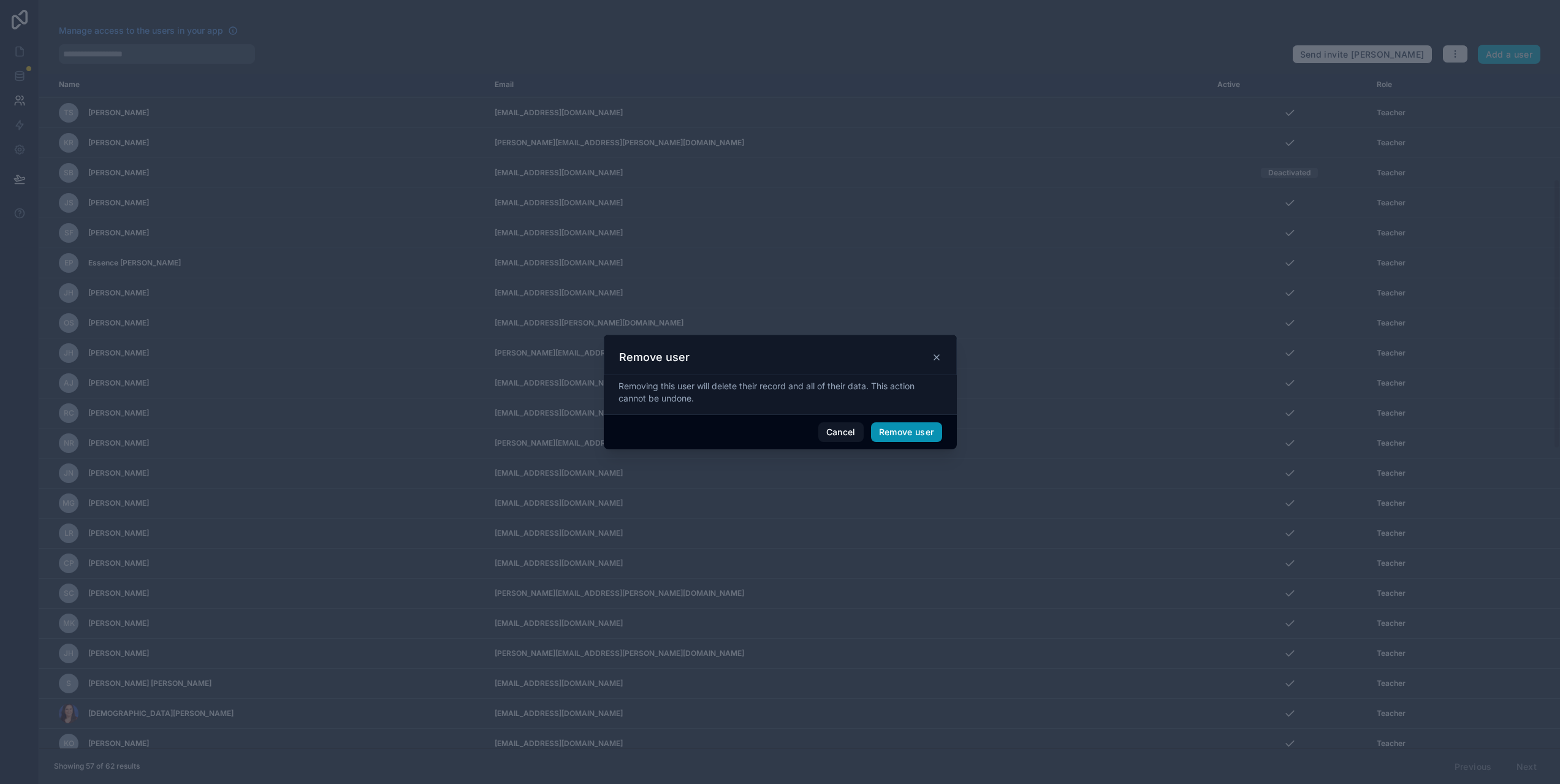
click at [900, 433] on button "Remove user" at bounding box center [907, 431] width 71 height 19
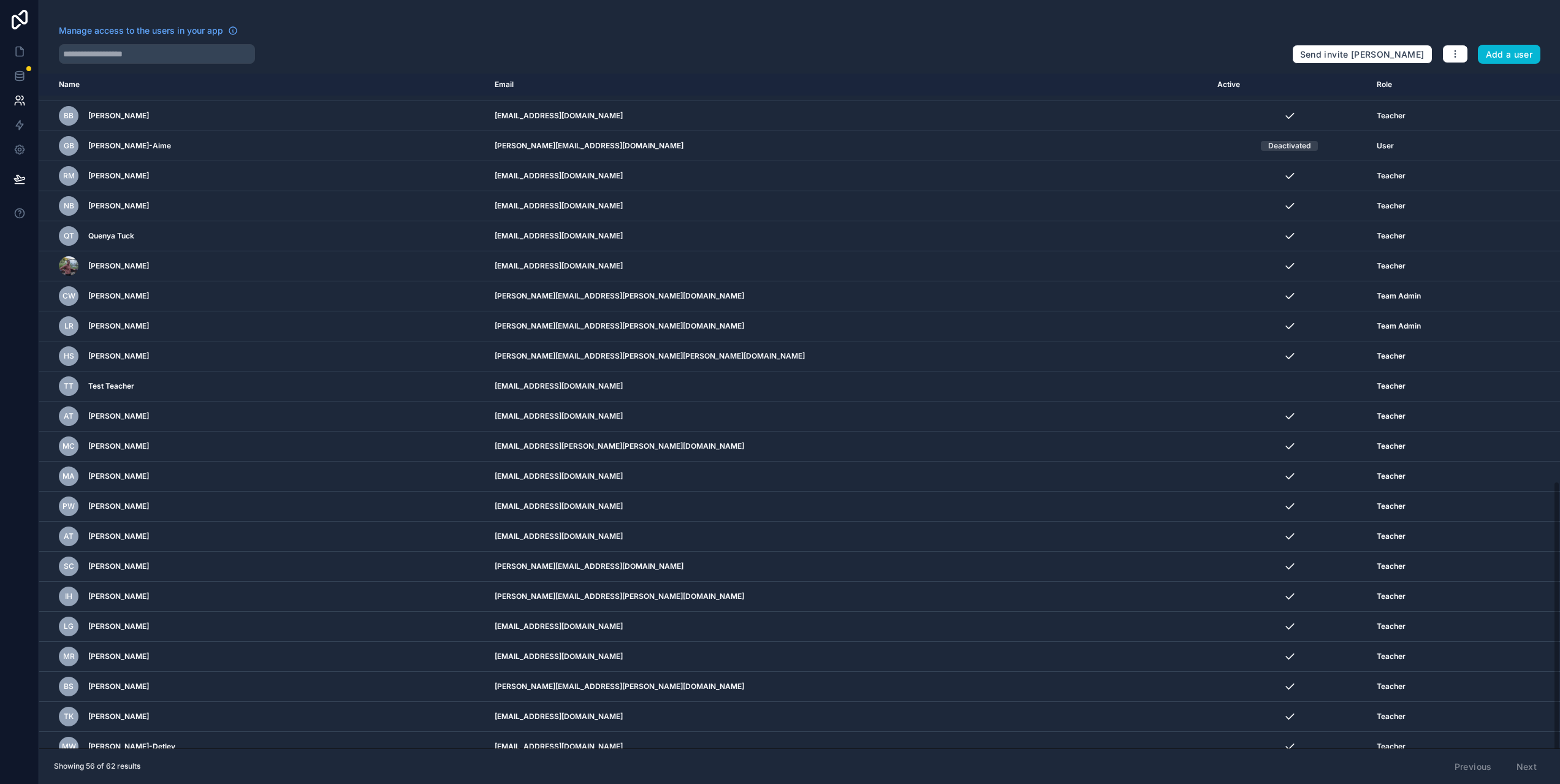
scroll to position [1020, 0]
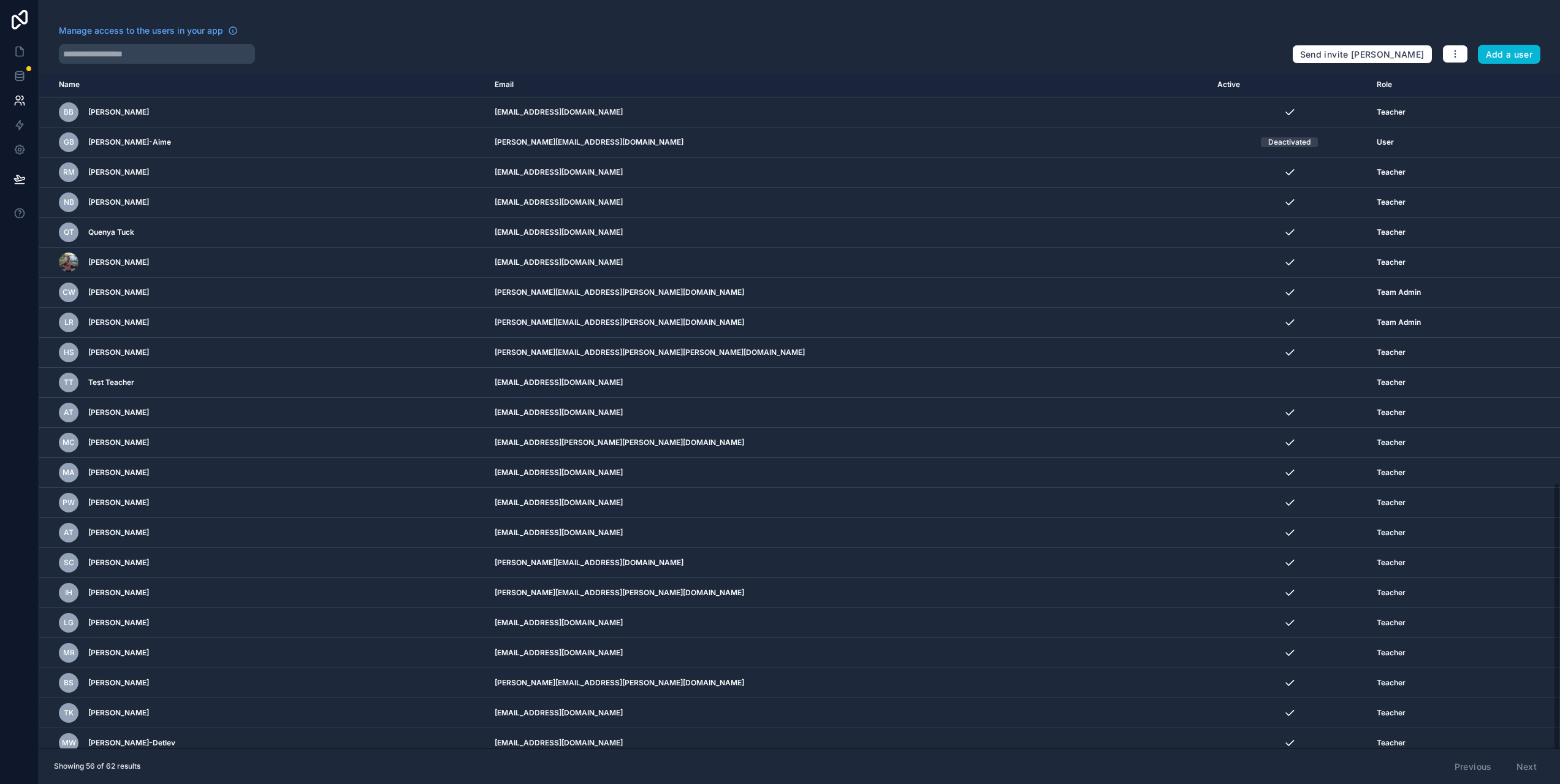
click at [1541, 772] on div "Previous Next" at bounding box center [1496, 766] width 100 height 21
click at [1540, 773] on div "Previous Next" at bounding box center [1496, 766] width 100 height 21
click at [1533, 774] on div "Previous Next" at bounding box center [1496, 766] width 100 height 21
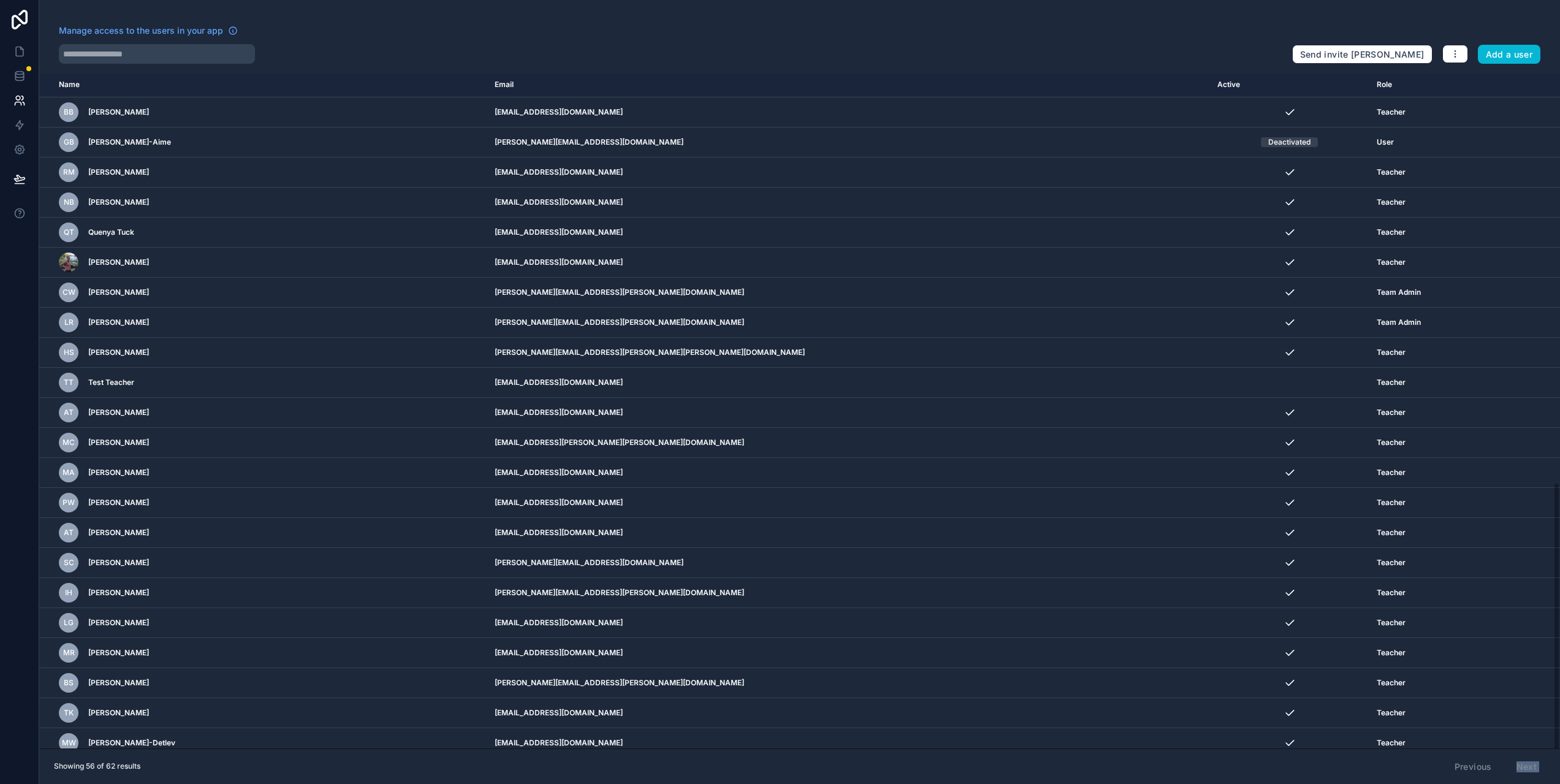
click at [1533, 774] on div "Previous Next" at bounding box center [1496, 766] width 100 height 21
click at [1533, 775] on div "Previous Next" at bounding box center [1496, 766] width 100 height 21
click at [1538, 775] on div "Previous Next" at bounding box center [1496, 766] width 100 height 21
drag, startPoint x: 1537, startPoint y: 775, endPoint x: 1512, endPoint y: 783, distance: 26.2
click at [1512, 783] on div "Showing 56 of 62 results Previous Next" at bounding box center [800, 766] width 1521 height 36
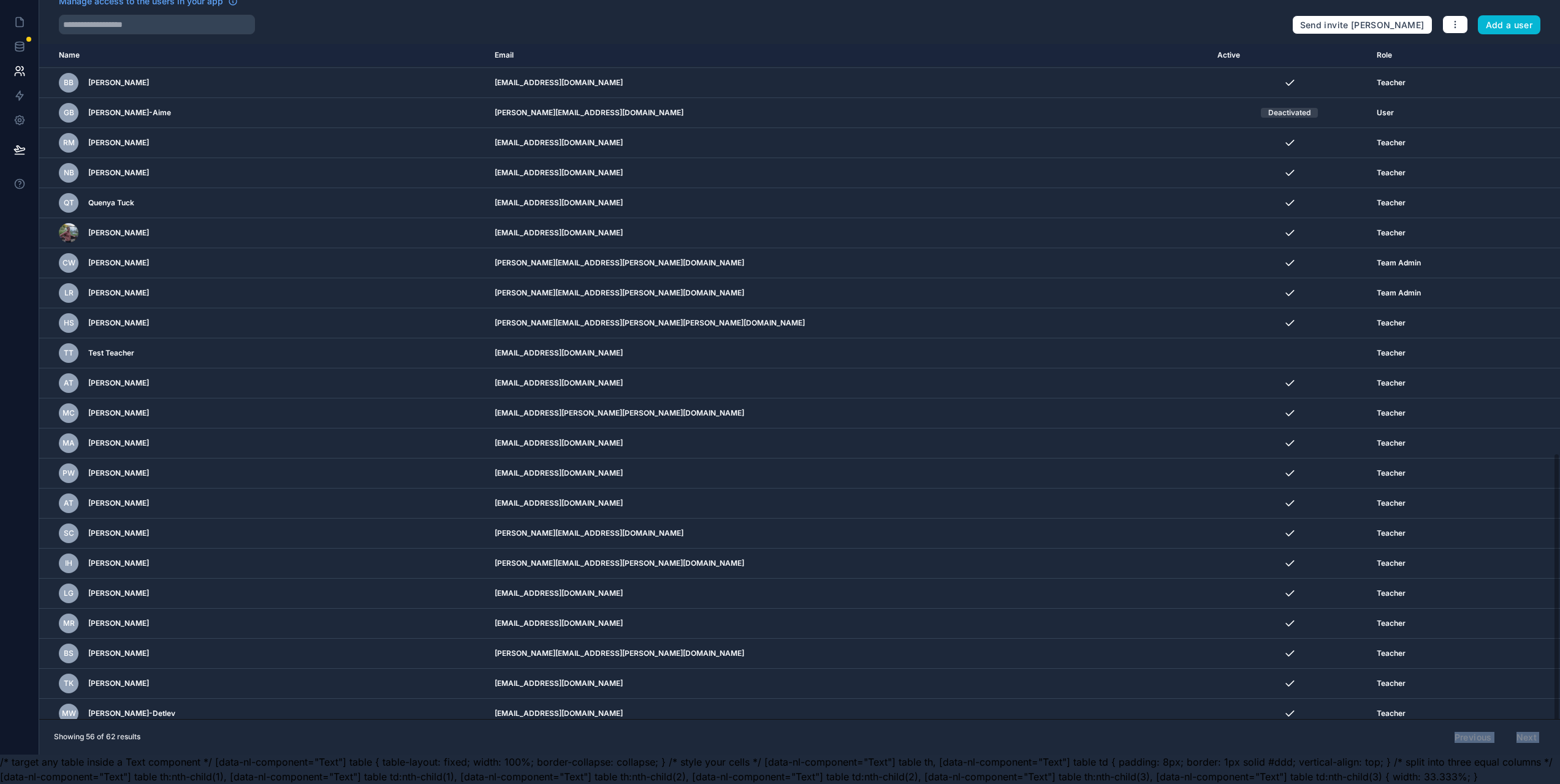
scroll to position [39, 0]
click at [1541, 735] on div "Previous Next" at bounding box center [1496, 737] width 100 height 21
click at [1542, 735] on div "Previous Next" at bounding box center [1496, 737] width 100 height 21
drag, startPoint x: 1499, startPoint y: 772, endPoint x: 160, endPoint y: 747, distance: 1339.2
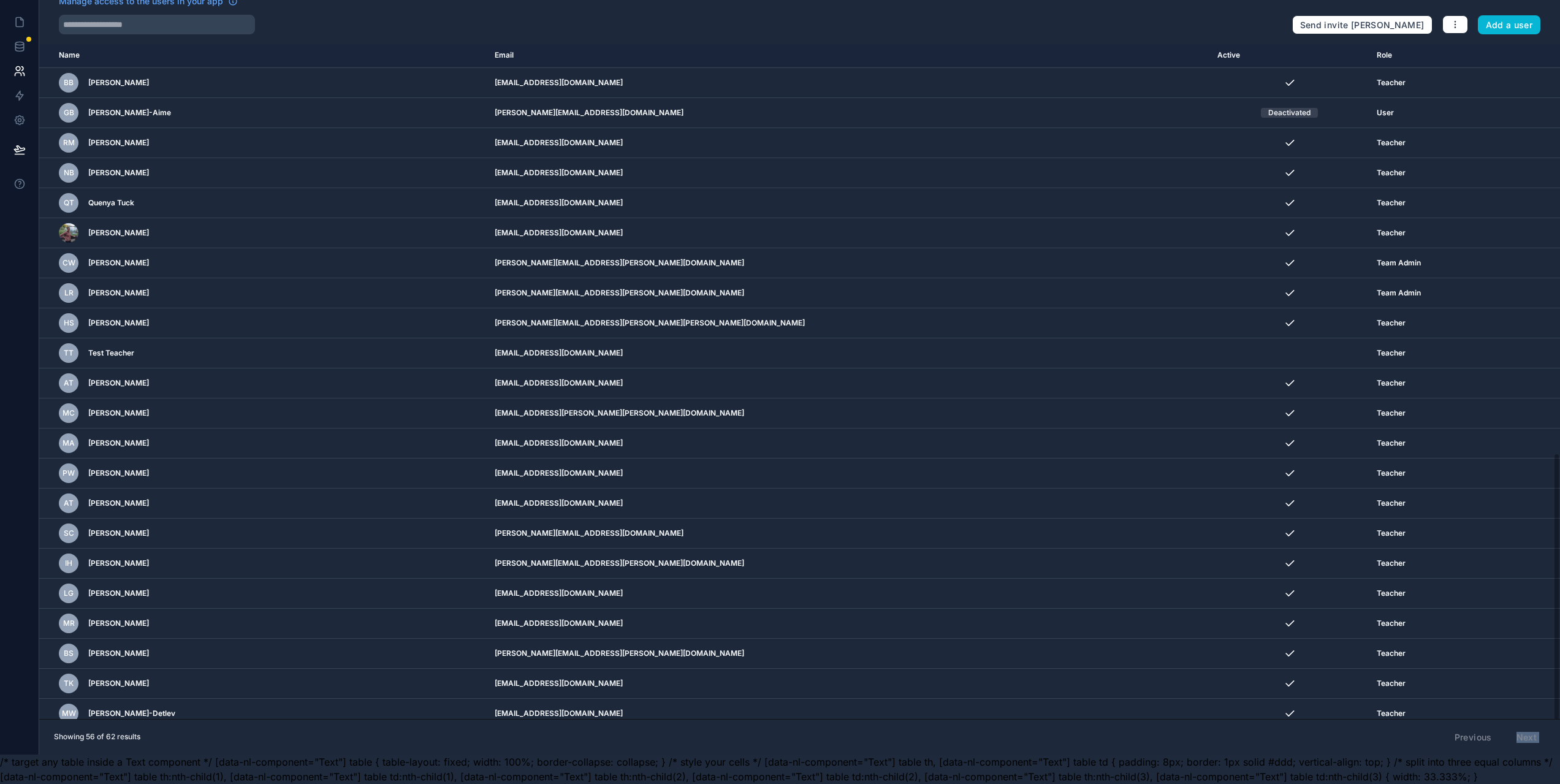
click at [160, 747] on body "Manage access to the users in your app Send invite reminders Add a user Name Em…" at bounding box center [780, 377] width 1560 height 813
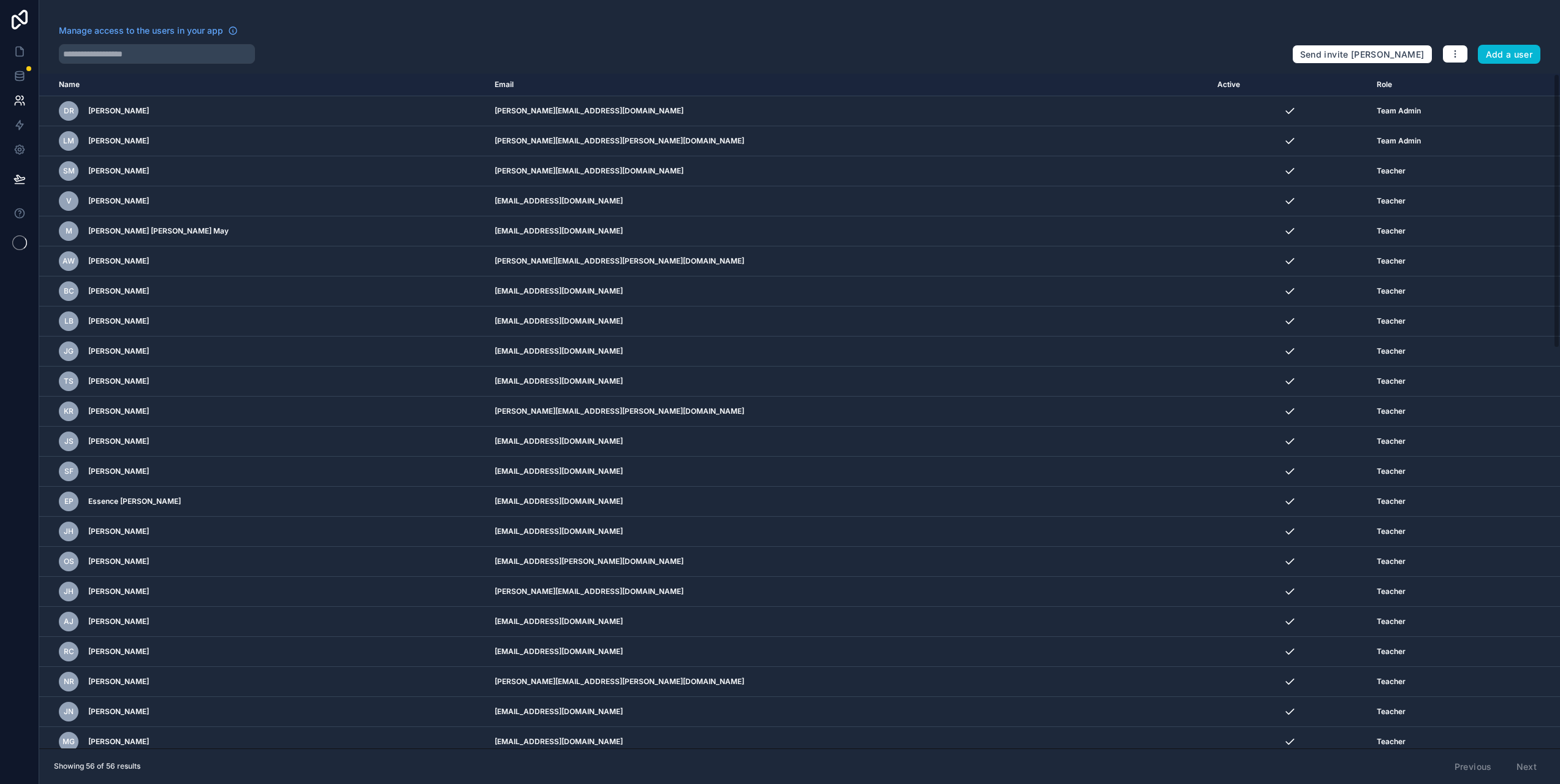
scroll to position [39, 0]
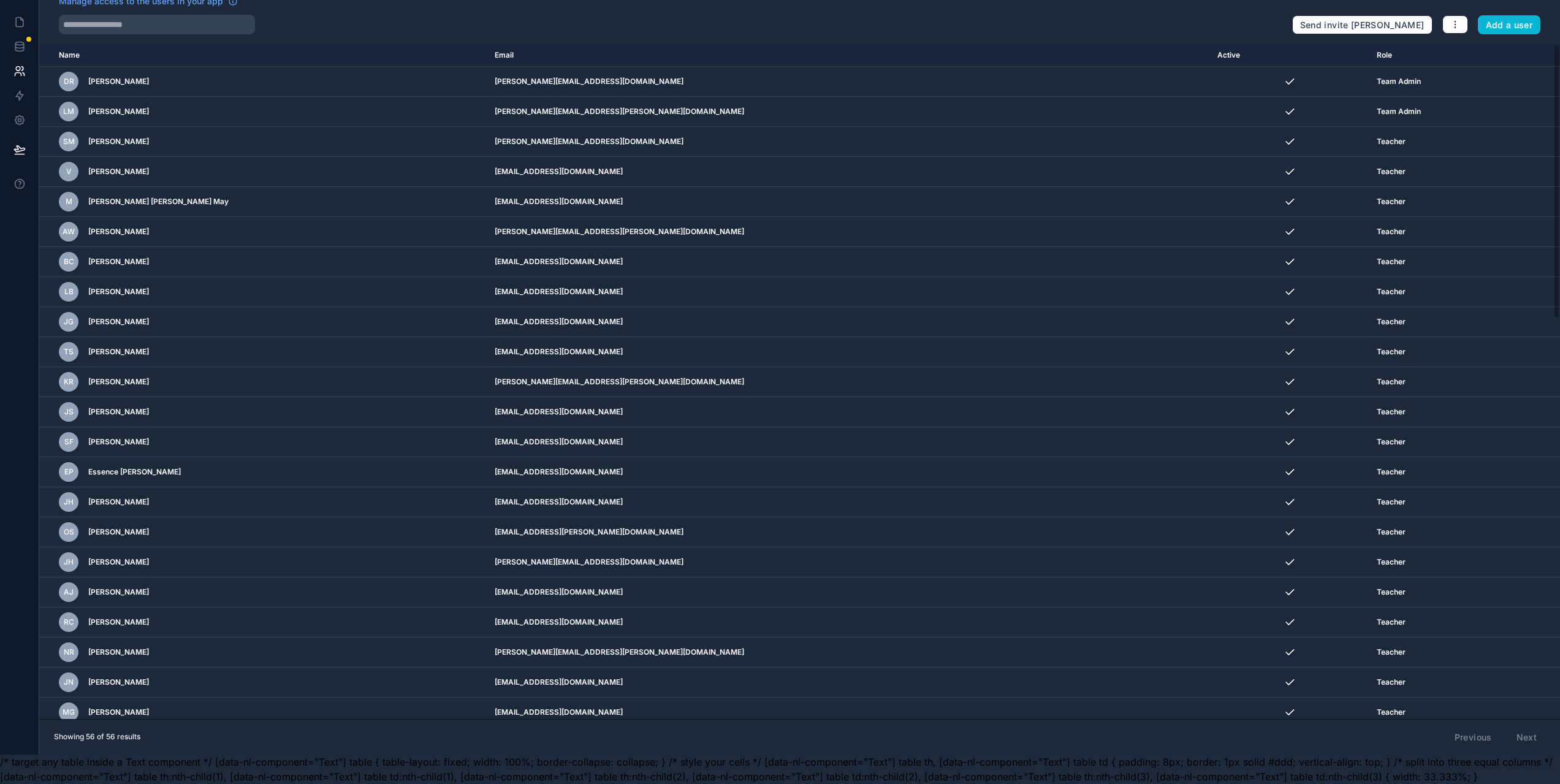
click at [1533, 733] on div "Previous Next" at bounding box center [1496, 737] width 100 height 21
click at [1540, 740] on div "Previous Next" at bounding box center [1496, 737] width 100 height 21
drag, startPoint x: 1539, startPoint y: 739, endPoint x: 1495, endPoint y: 742, distance: 44.1
click at [1525, 741] on div "Previous Next" at bounding box center [1496, 737] width 100 height 21
click at [1489, 740] on div "Previous Next" at bounding box center [1496, 737] width 100 height 21
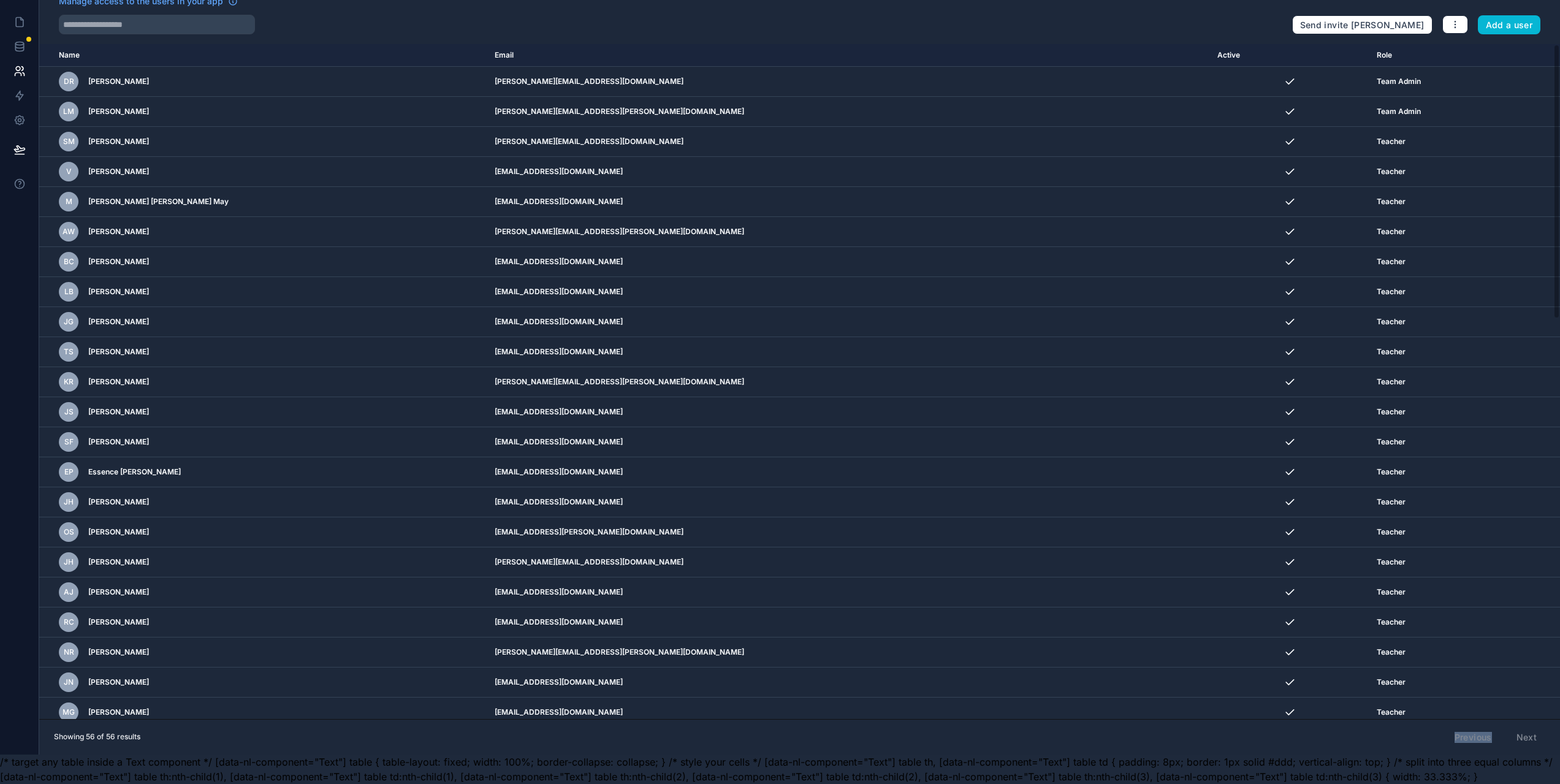
click at [1489, 740] on div "Previous Next" at bounding box center [1496, 737] width 100 height 21
drag, startPoint x: 1559, startPoint y: 733, endPoint x: 1476, endPoint y: 735, distance: 83.0
click at [1557, 733] on div "Showing 56 of 56 results Previous Next" at bounding box center [800, 737] width 1521 height 36
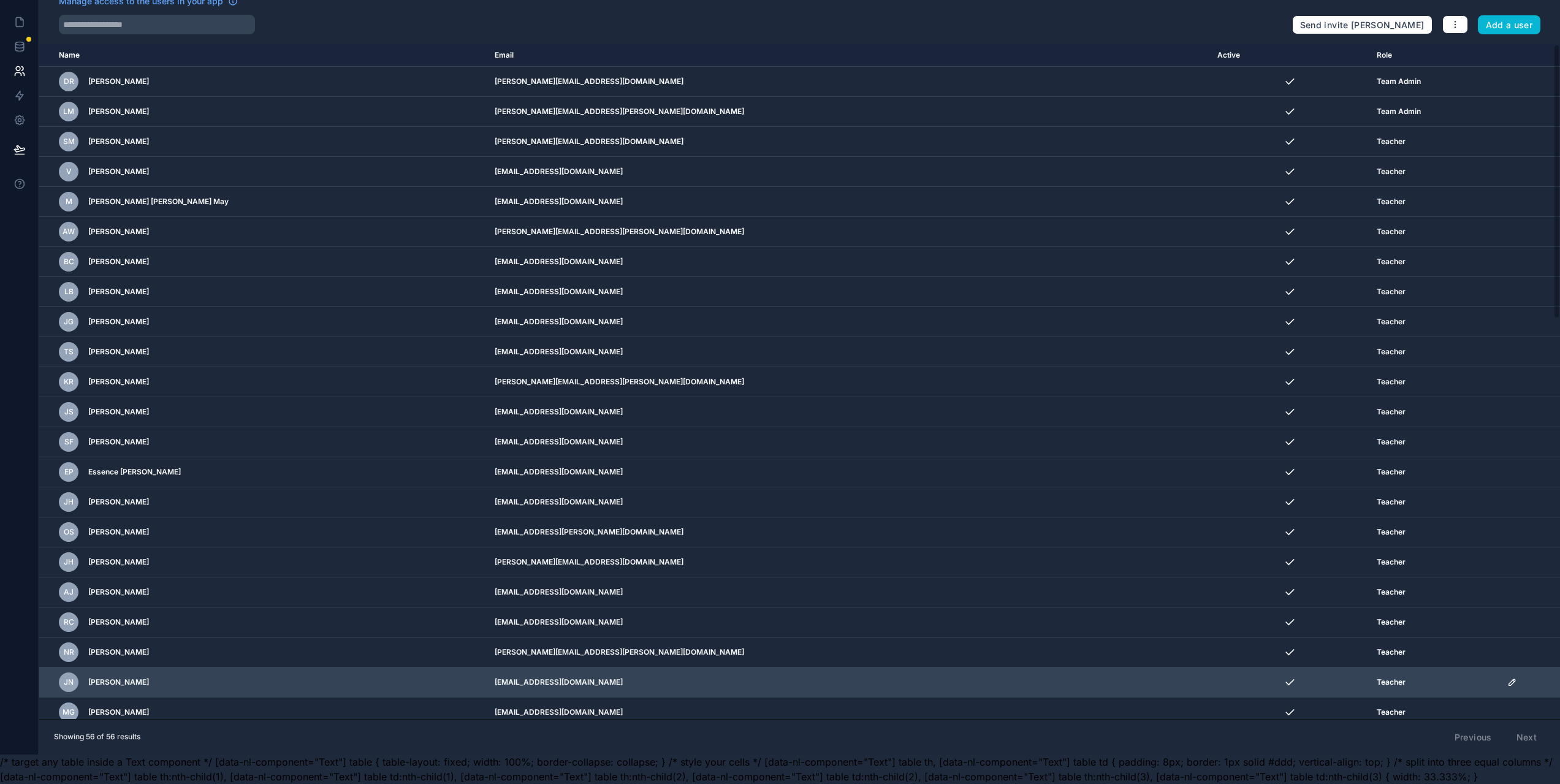
drag, startPoint x: 1448, startPoint y: 731, endPoint x: 1393, endPoint y: 678, distance: 76.4
click at [1449, 731] on div "Showing 56 of 56 results Previous Next" at bounding box center [800, 737] width 1521 height 36
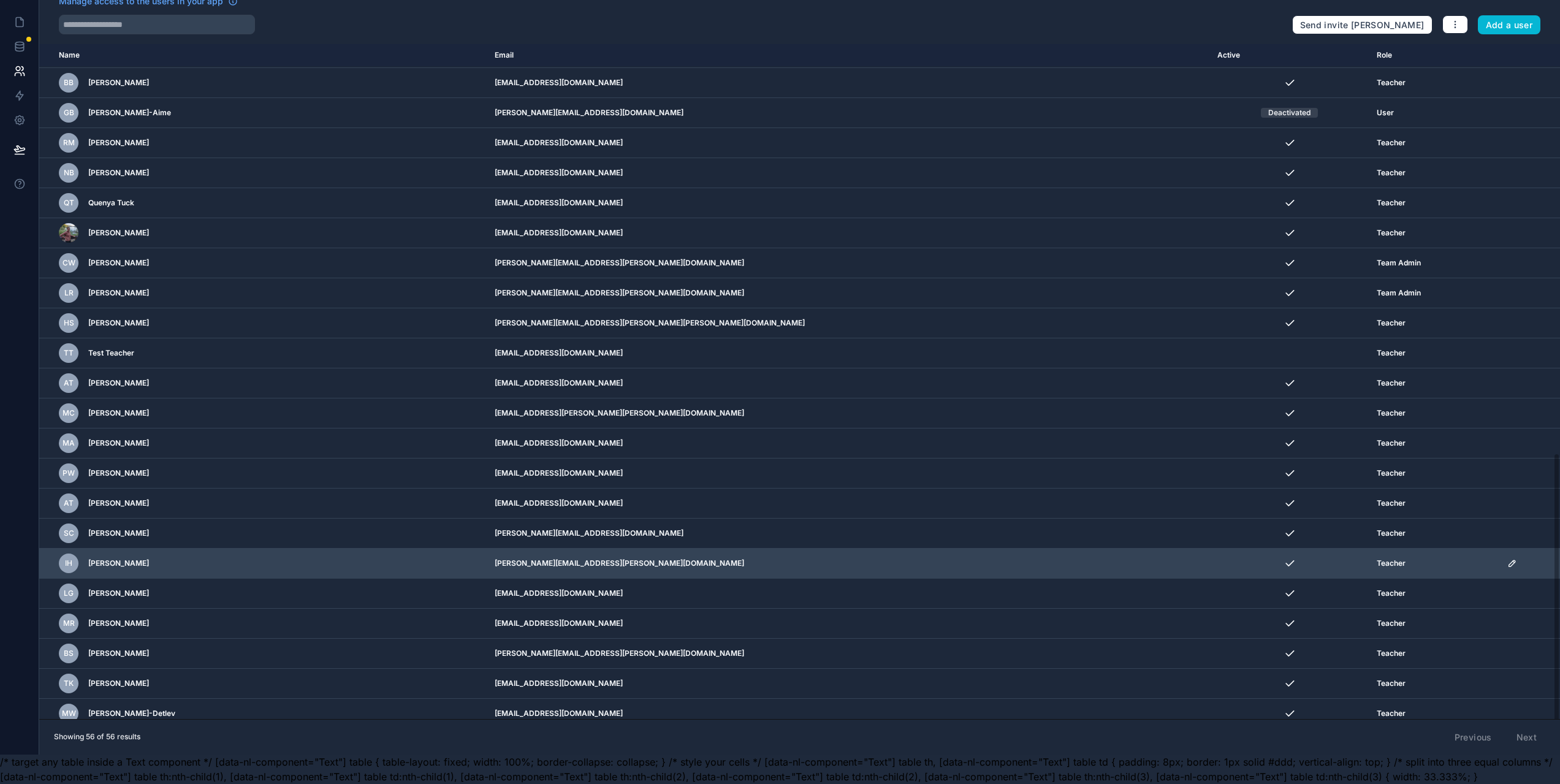
click at [869, 568] on td "[PERSON_NAME][EMAIL_ADDRESS][PERSON_NAME][DOMAIN_NAME]" at bounding box center [848, 563] width 722 height 30
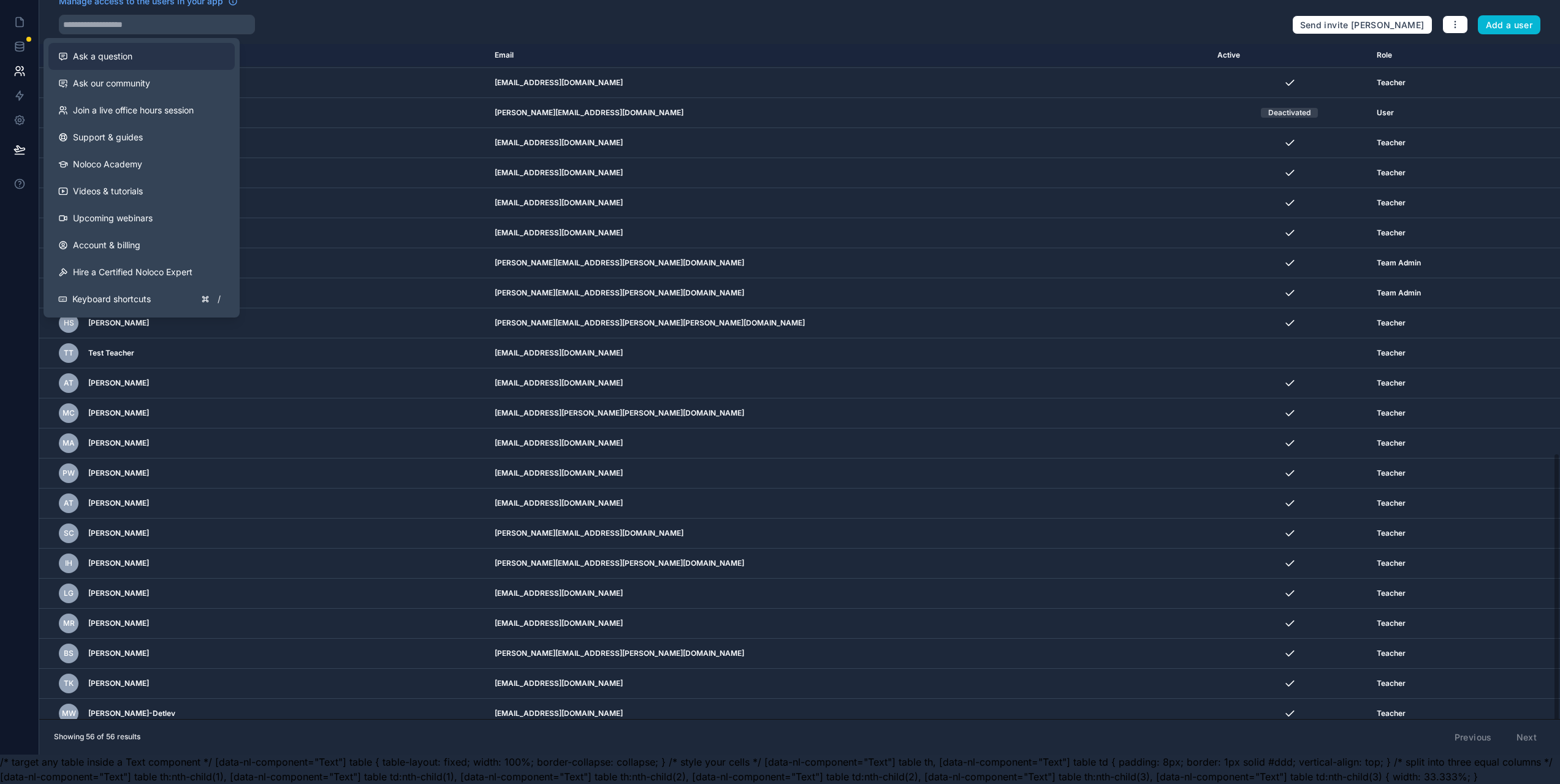
click at [96, 51] on span "Ask a question" at bounding box center [102, 56] width 59 height 12
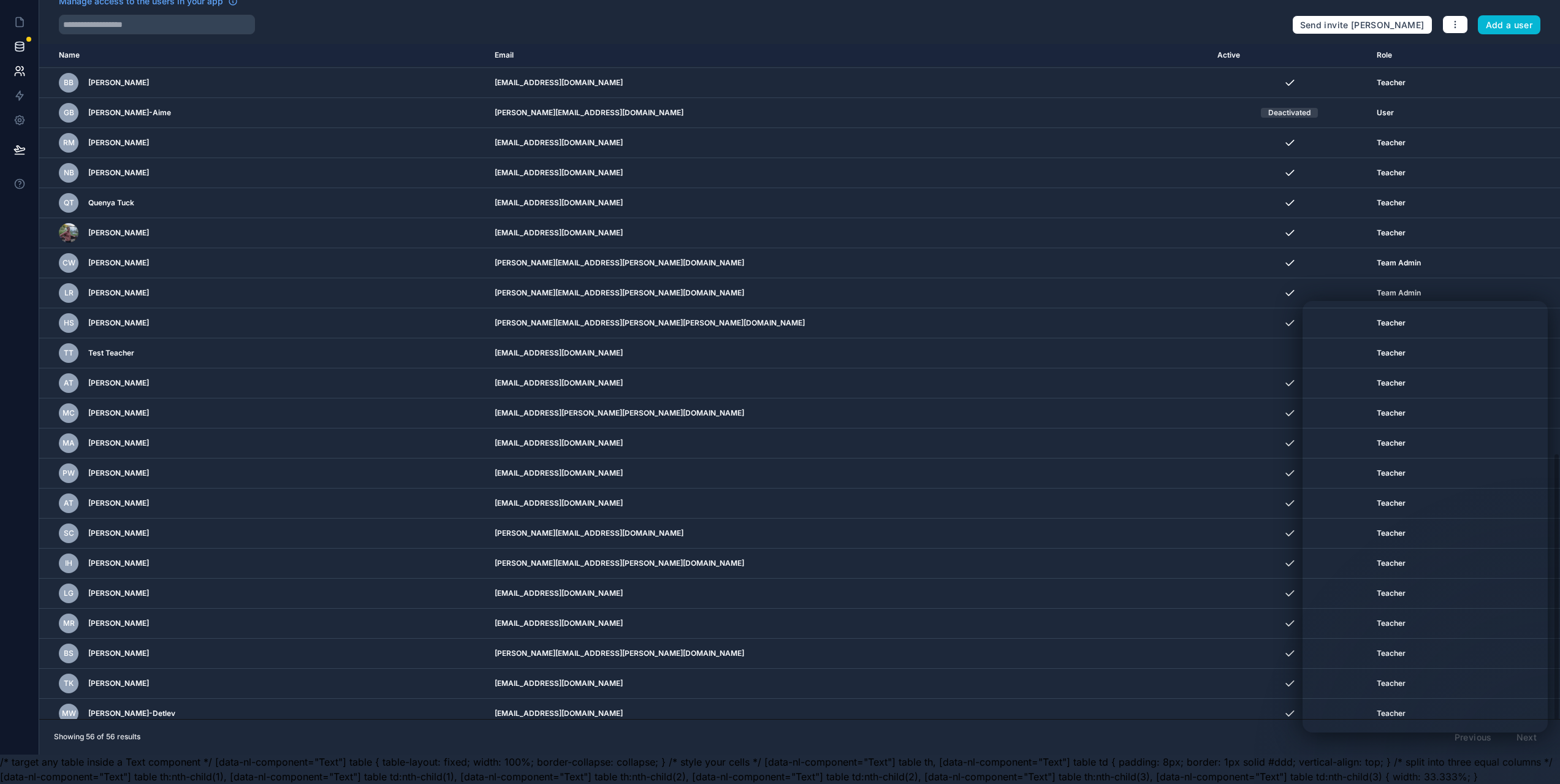
click at [21, 41] on icon at bounding box center [19, 47] width 12 height 12
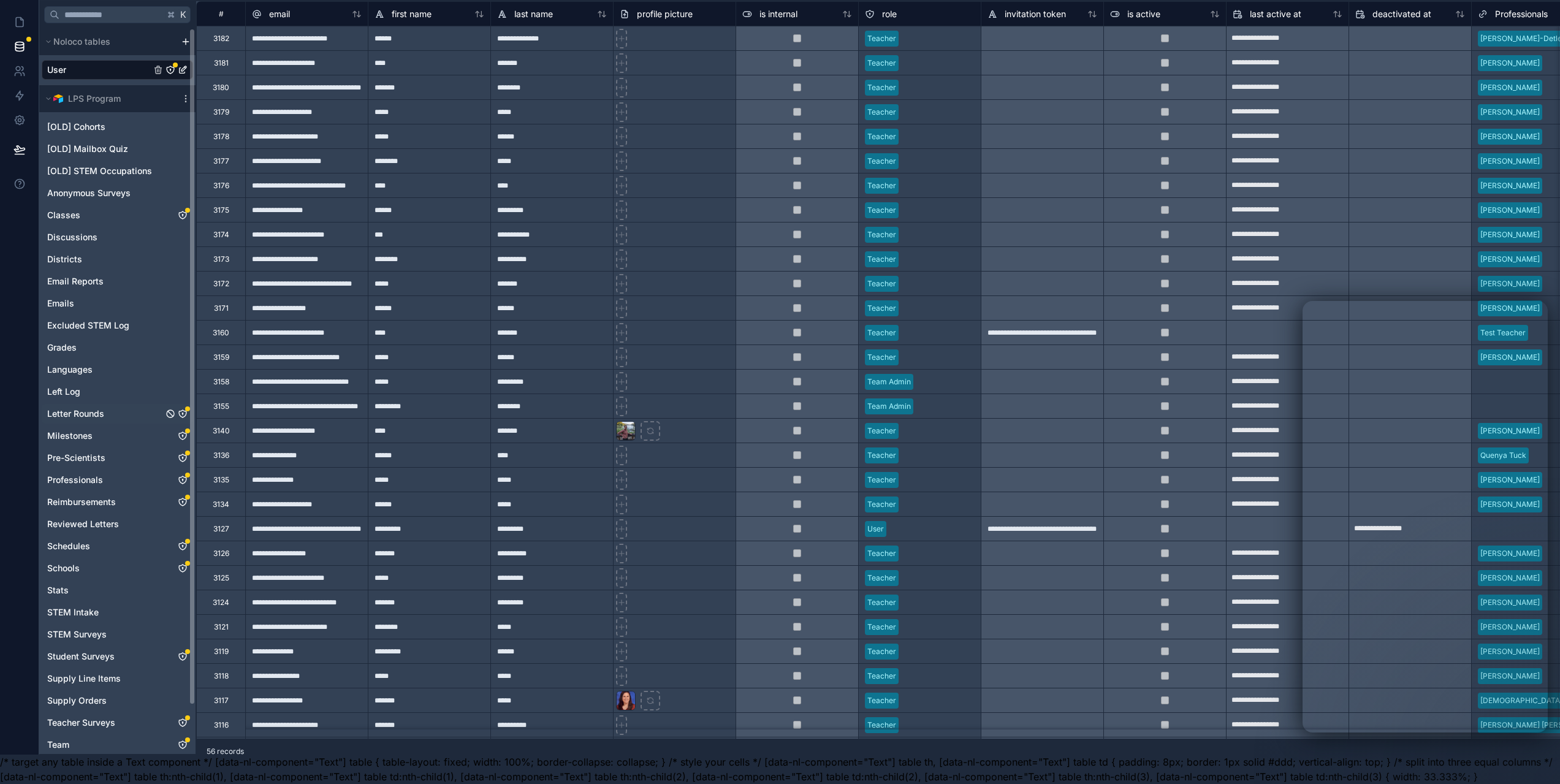
click at [90, 407] on span "Letter Rounds" at bounding box center [75, 413] width 57 height 12
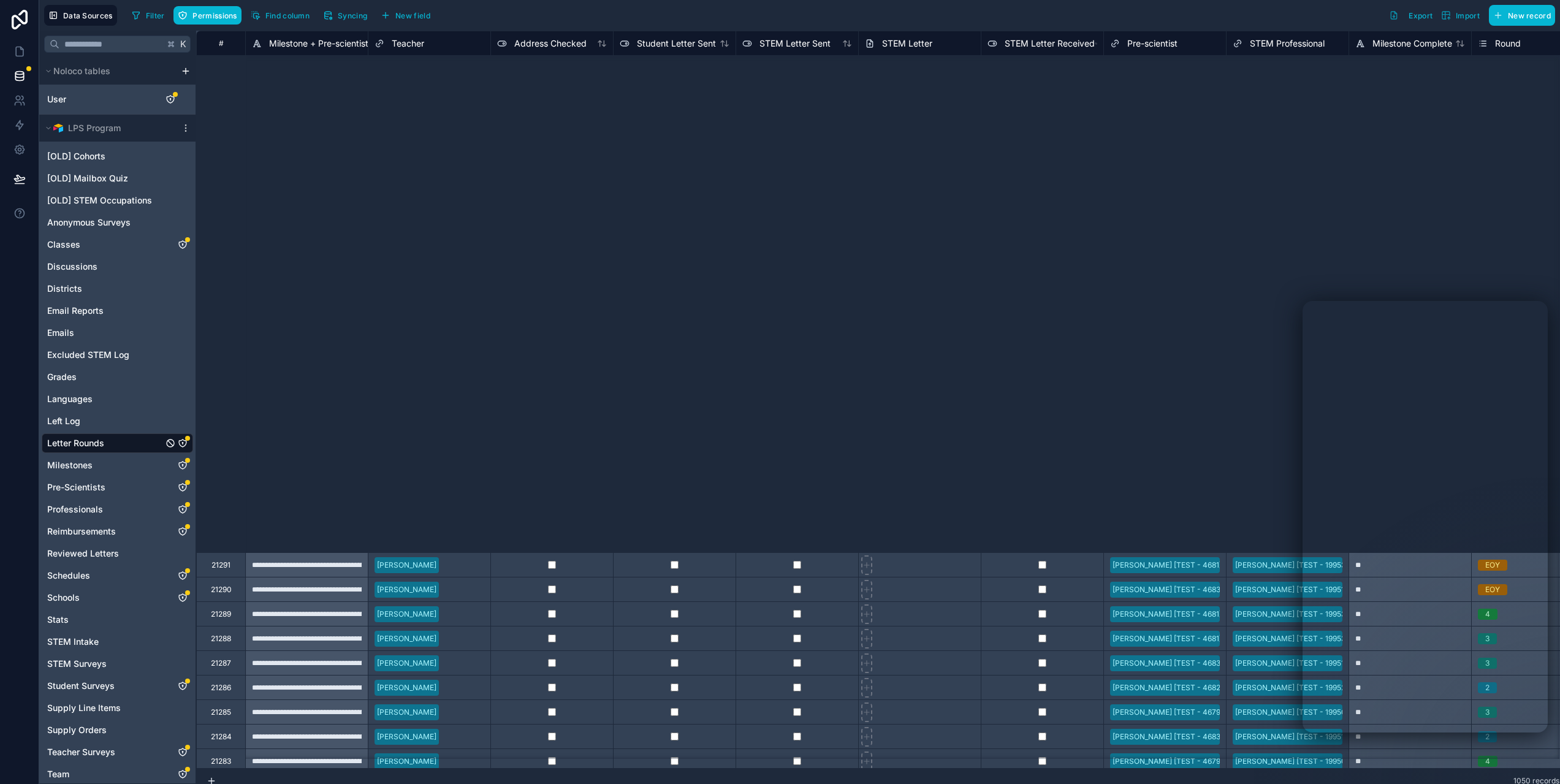
scroll to position [2609, 0]
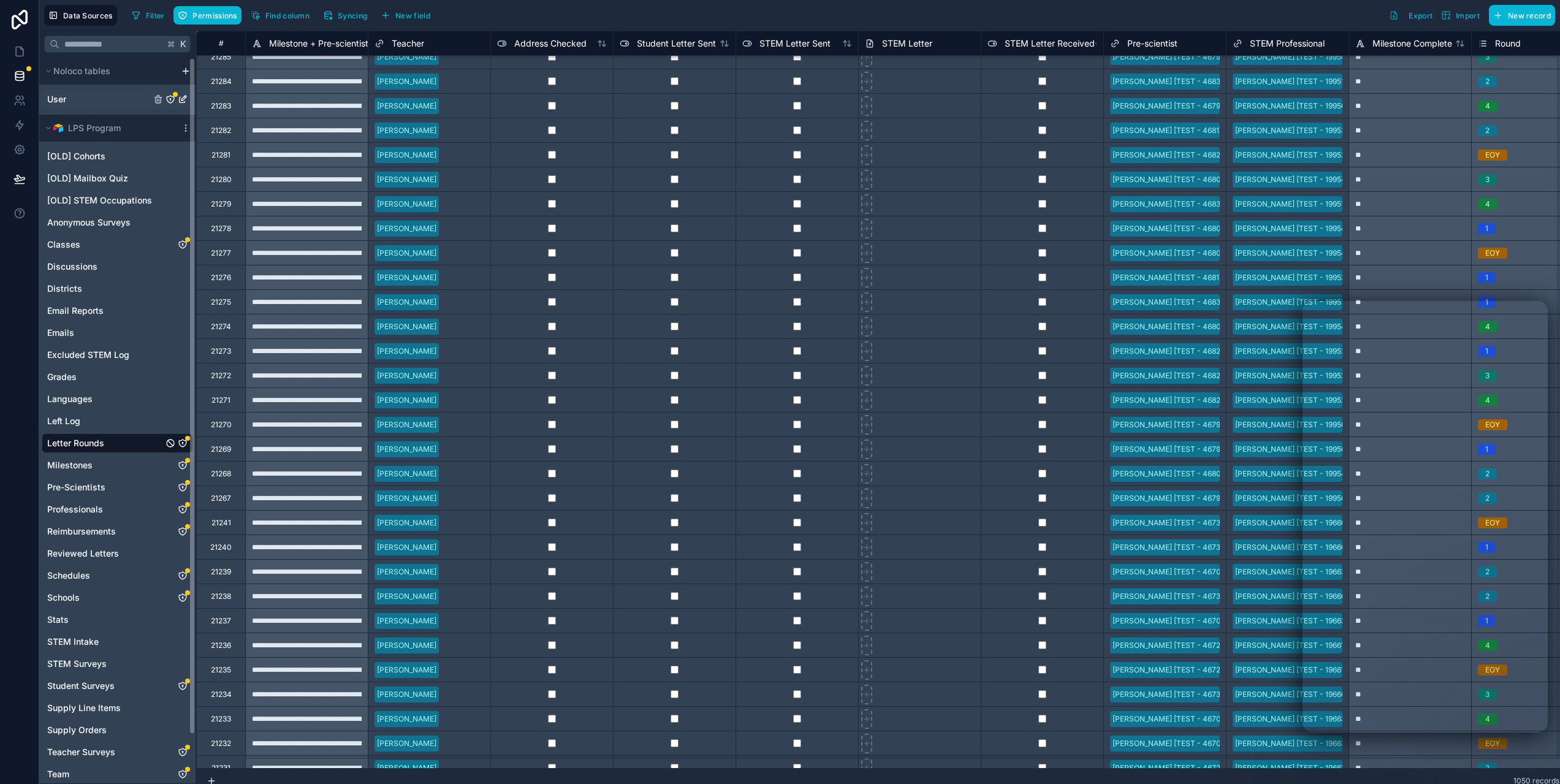
click at [69, 105] on div "User" at bounding box center [117, 99] width 152 height 19
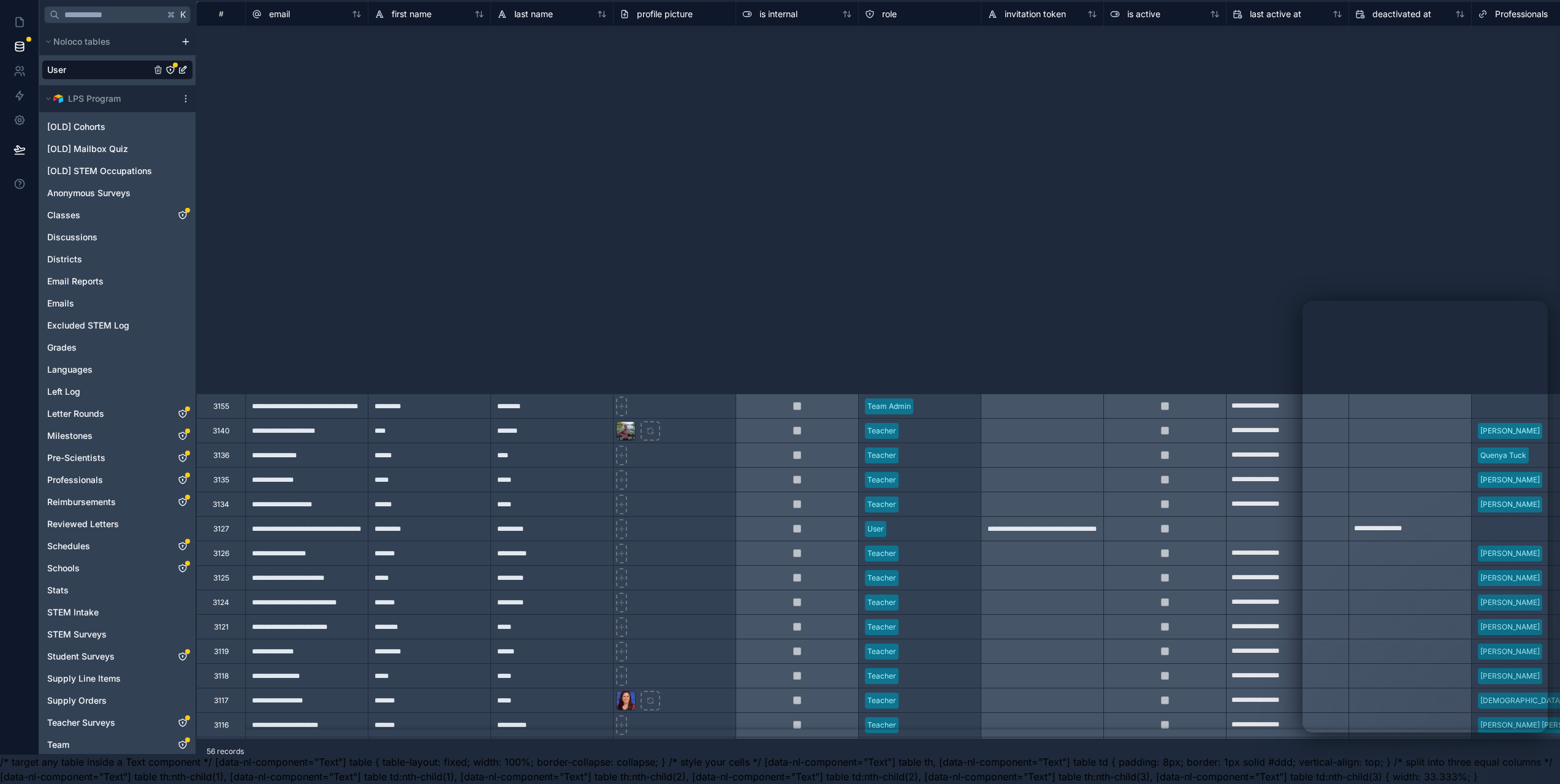
scroll to position [522, 0]
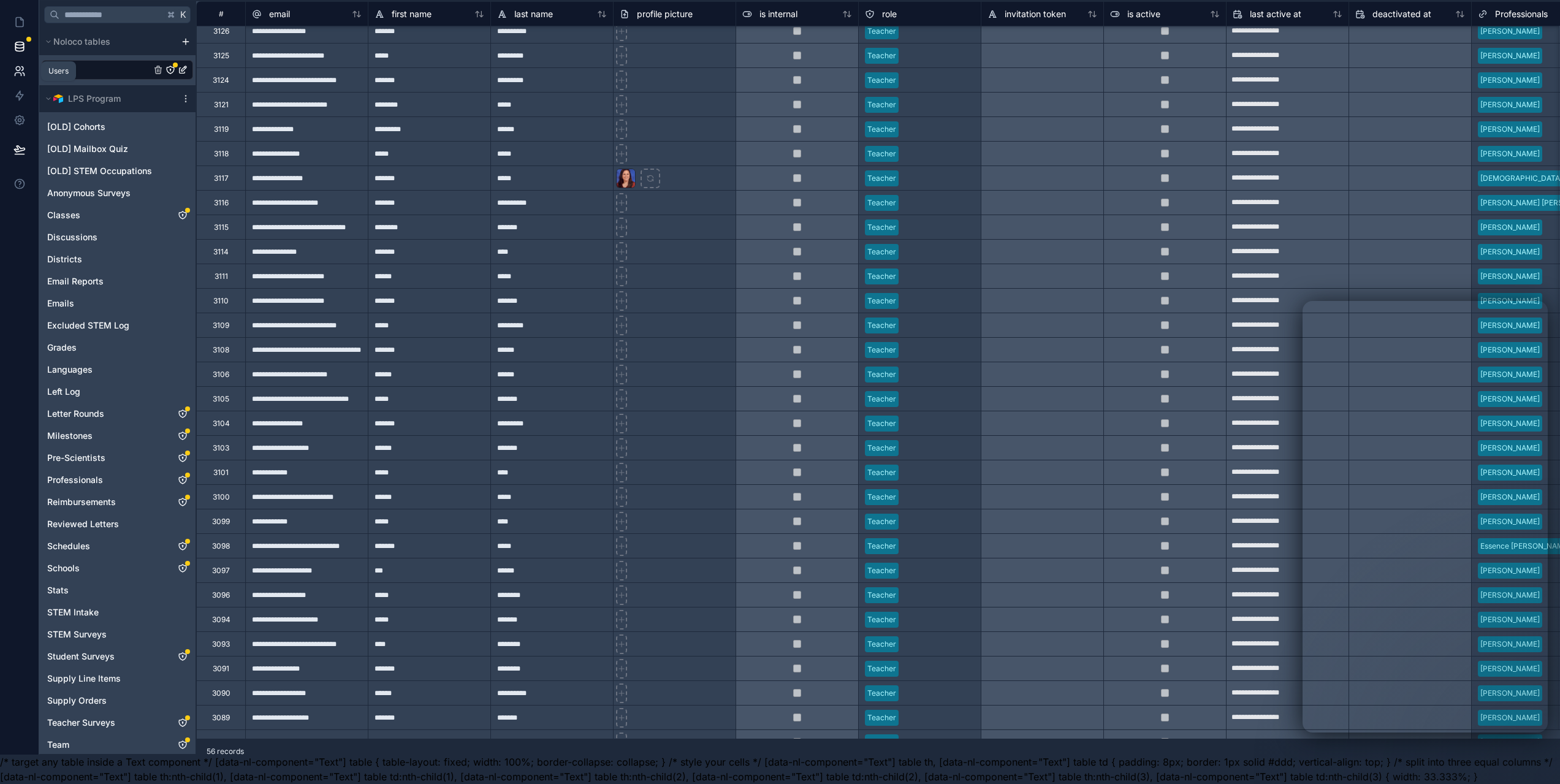
click at [24, 65] on icon at bounding box center [19, 71] width 12 height 12
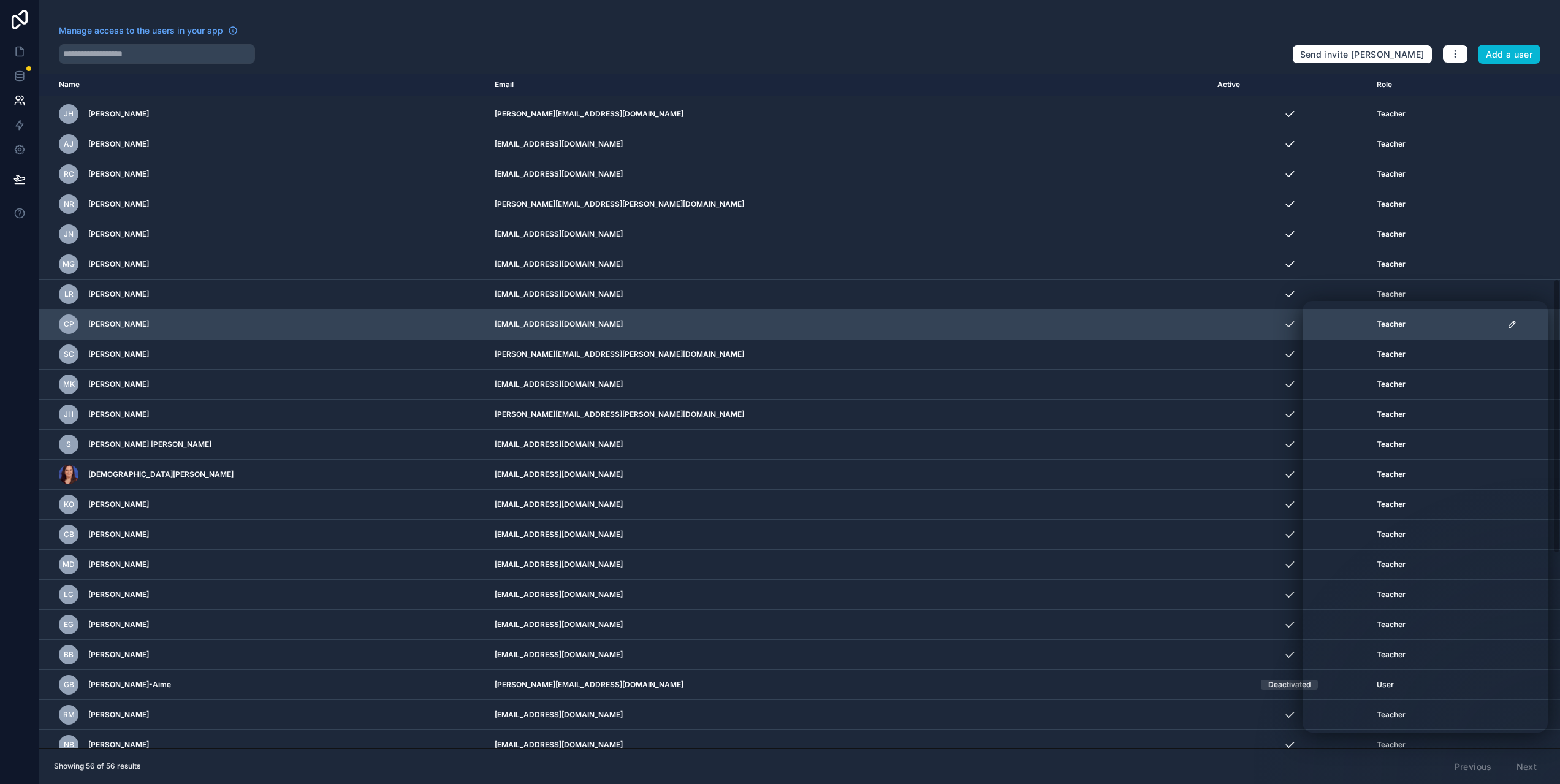
scroll to position [512, 0]
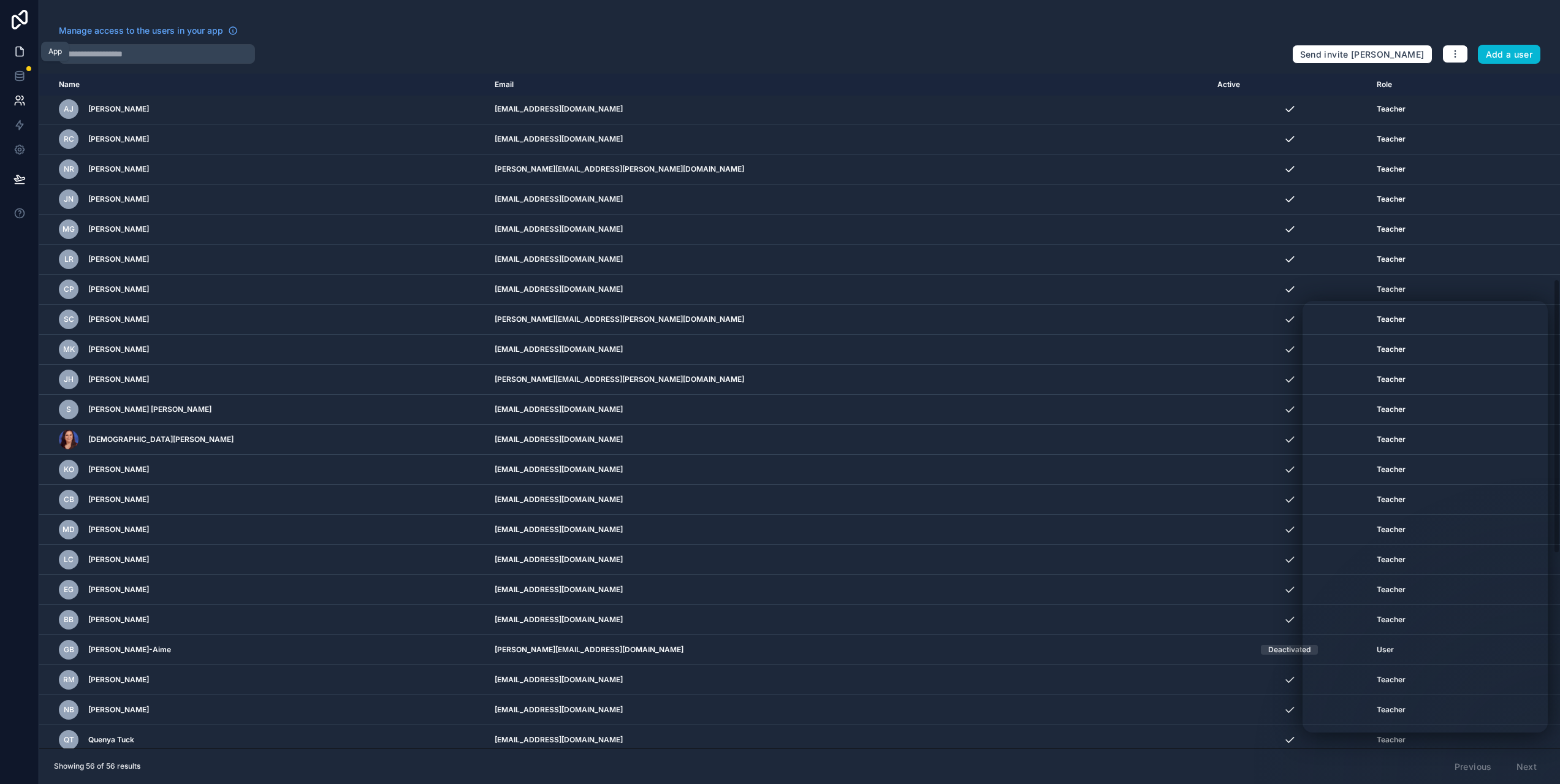
click at [16, 51] on icon at bounding box center [19, 52] width 7 height 9
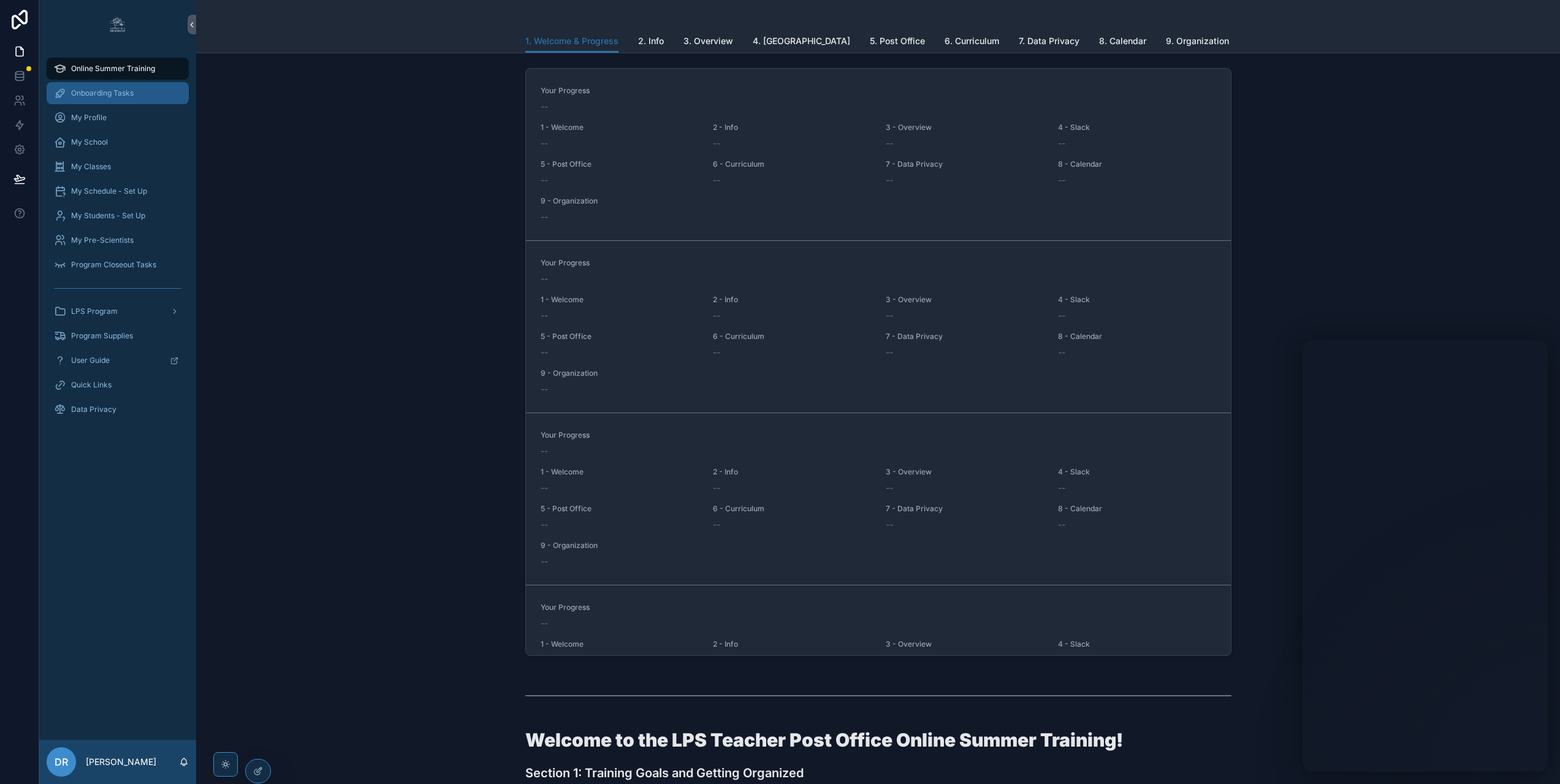
click at [136, 85] on div "Onboarding Tasks" at bounding box center [118, 93] width 128 height 19
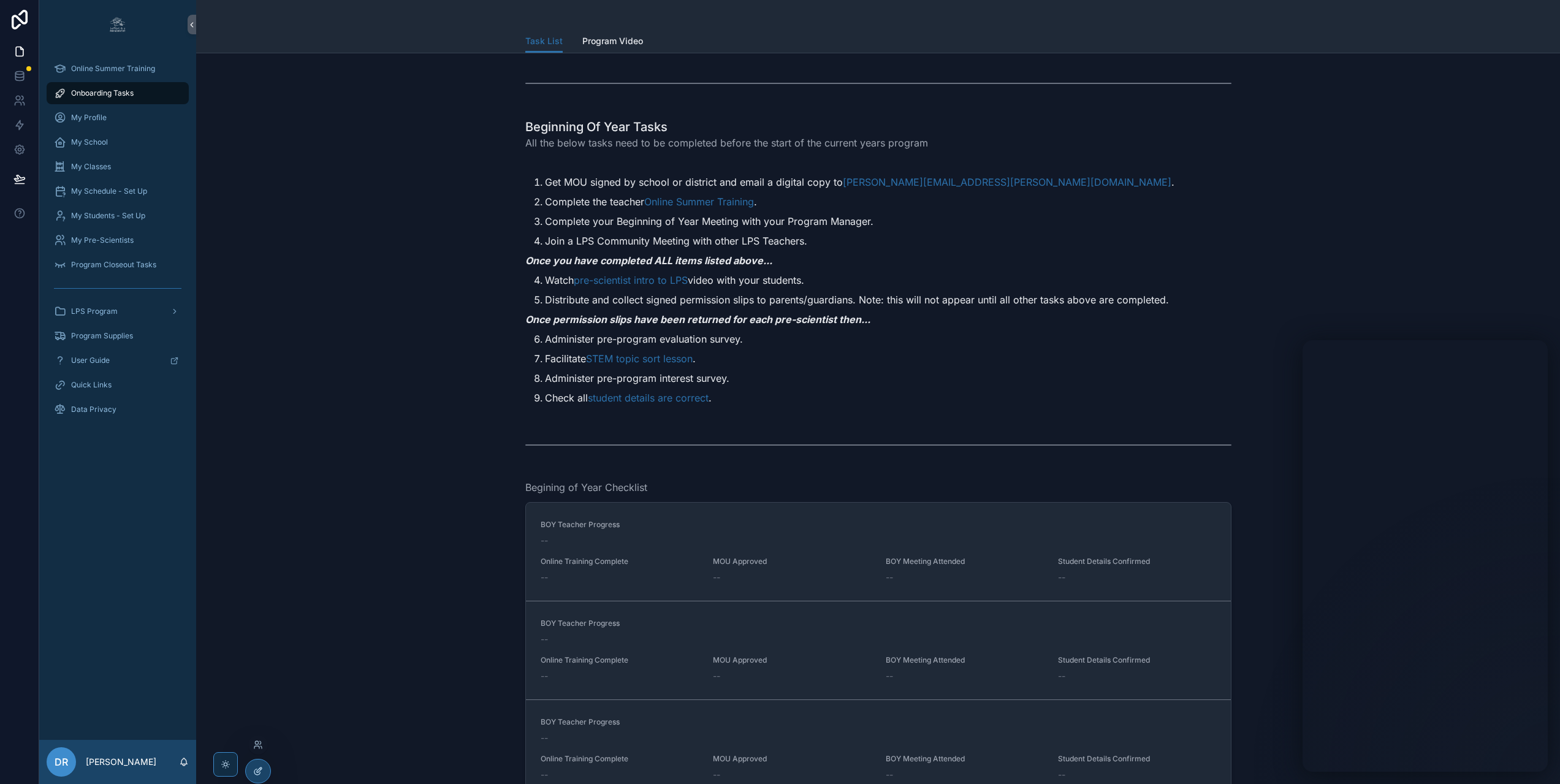
click at [255, 774] on icon at bounding box center [258, 771] width 10 height 10
